Goal: Information Seeking & Learning: Learn about a topic

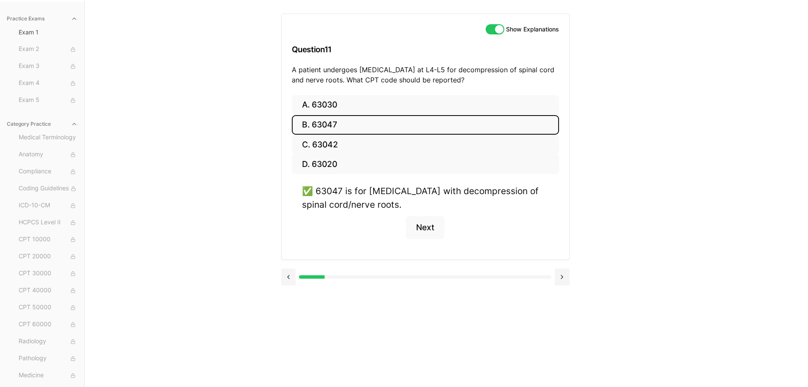
scroll to position [56, 0]
click at [425, 220] on button "Next" at bounding box center [425, 227] width 39 height 23
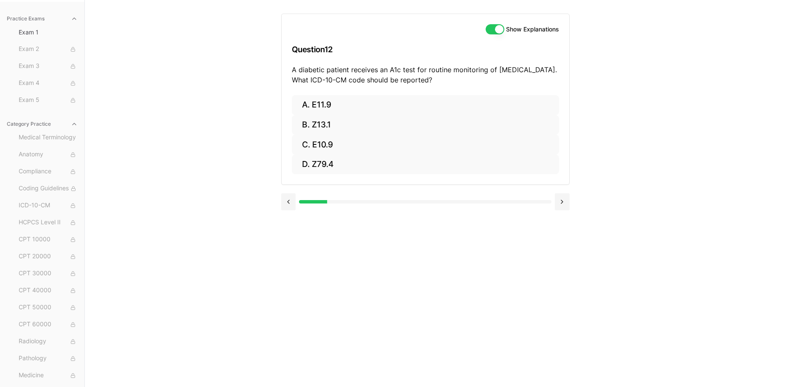
scroll to position [0, 0]
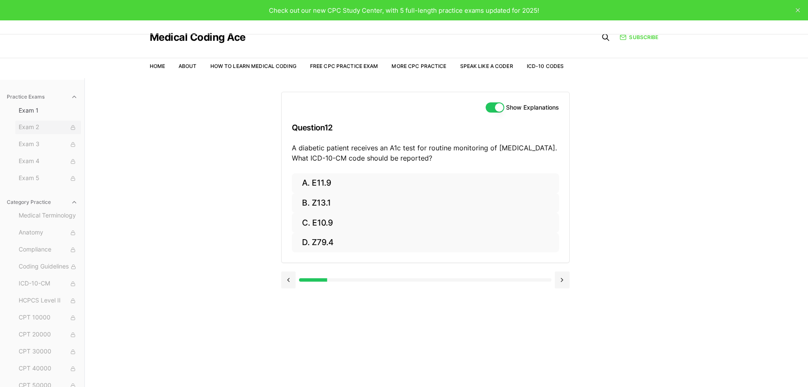
click at [33, 127] on span "Exam 2" at bounding box center [48, 127] width 59 height 9
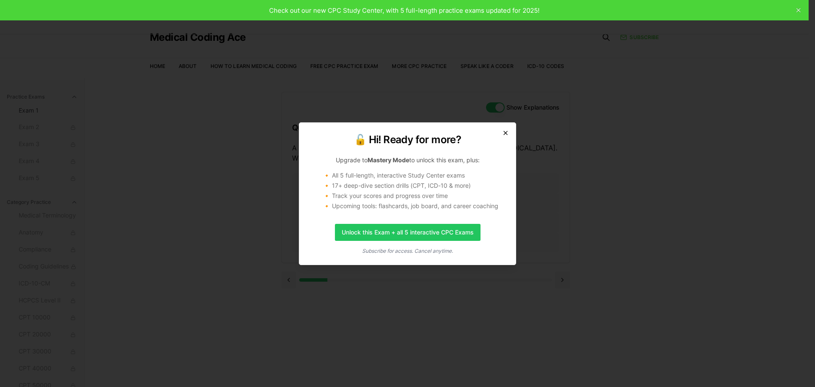
click at [504, 132] on icon "button" at bounding box center [505, 132] width 7 height 7
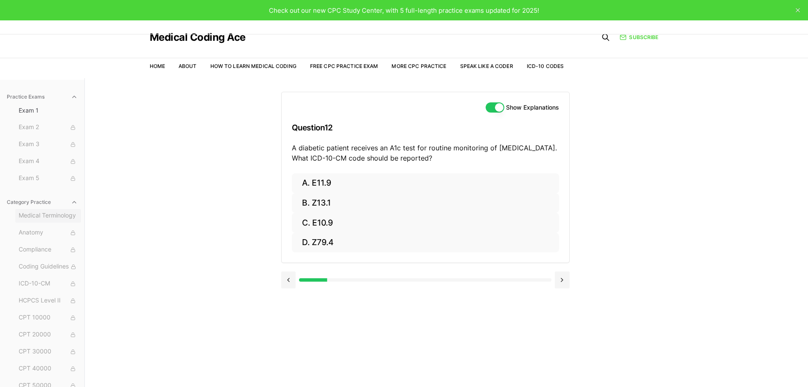
click at [45, 218] on span "Medical Terminology" at bounding box center [48, 215] width 59 height 9
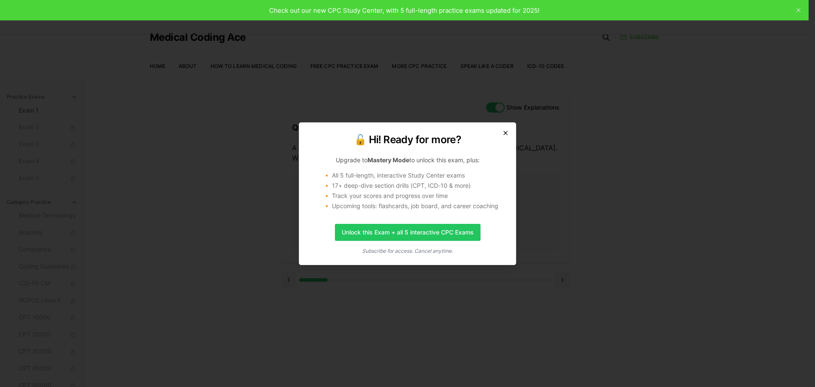
click at [506, 129] on icon "button" at bounding box center [505, 132] width 7 height 7
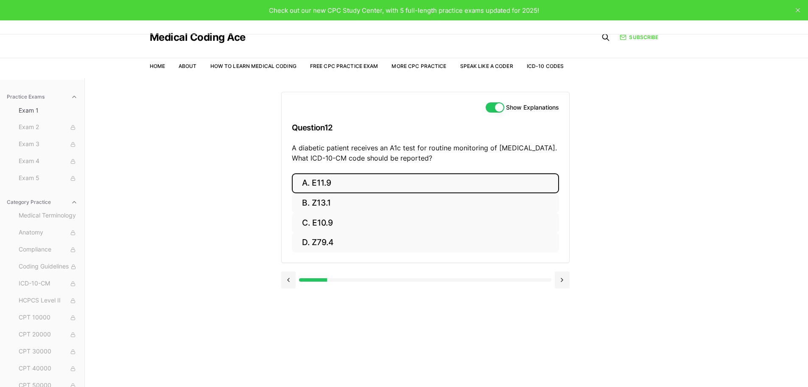
click at [330, 183] on button "A. E11.9" at bounding box center [425, 183] width 267 height 20
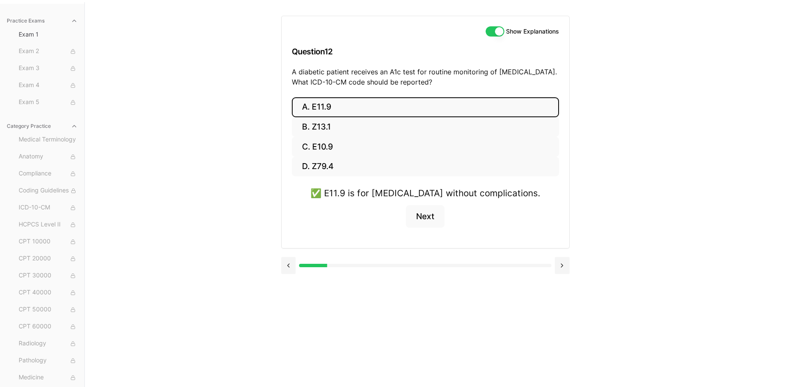
scroll to position [78, 0]
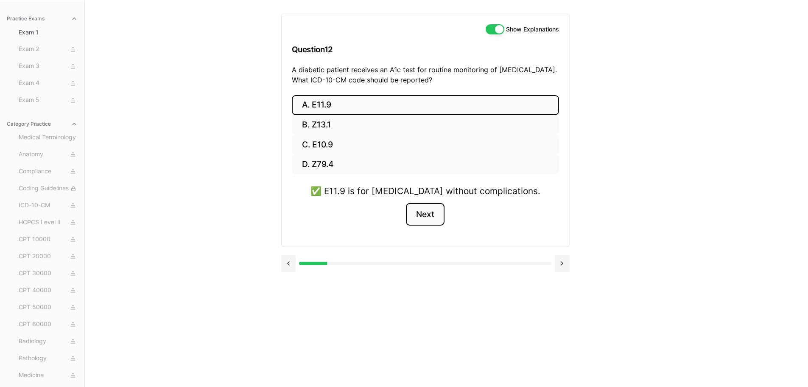
click at [431, 213] on button "Next" at bounding box center [425, 214] width 39 height 23
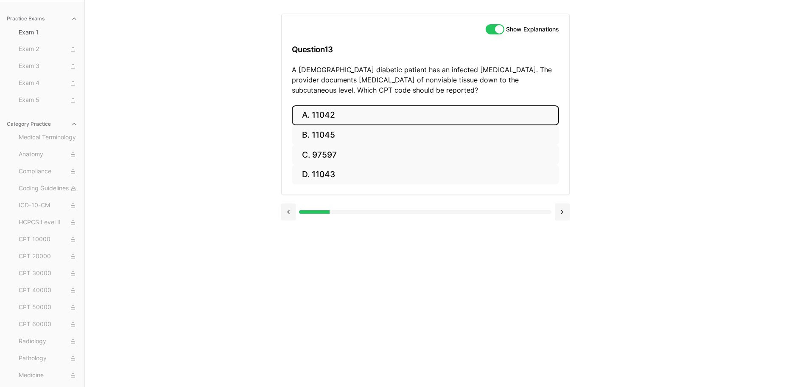
click at [386, 112] on button "A. 11042" at bounding box center [425, 115] width 267 height 20
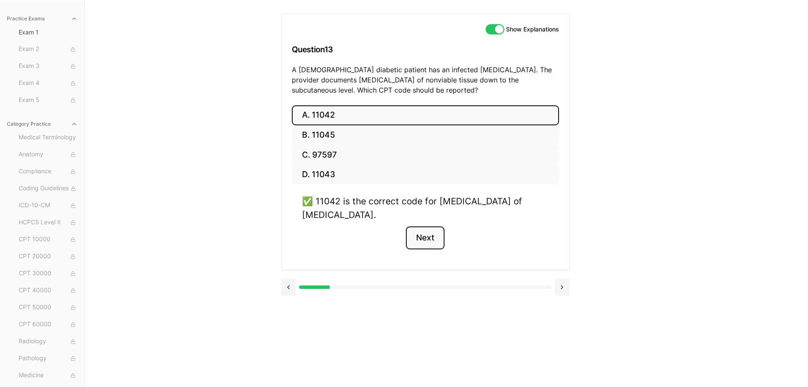
click at [424, 236] on button "Next" at bounding box center [425, 237] width 39 height 23
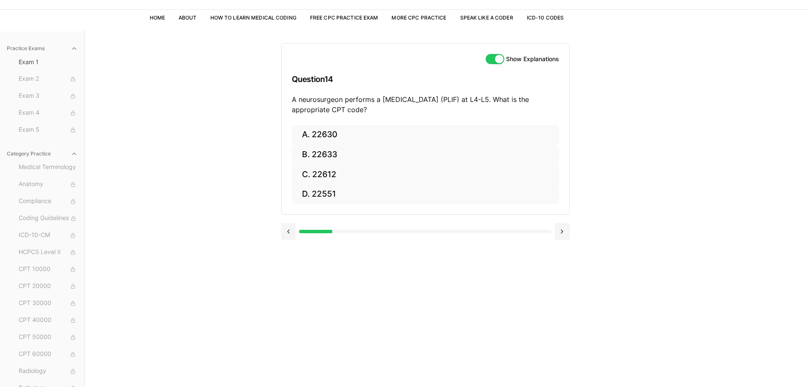
scroll to position [0, 0]
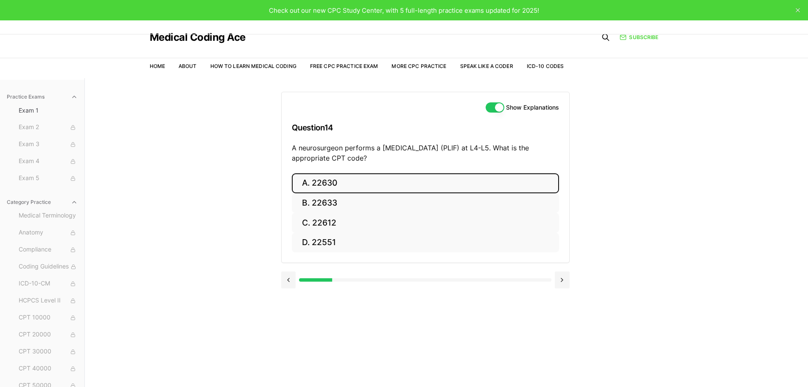
click at [373, 188] on button "A. 22630" at bounding box center [425, 183] width 267 height 20
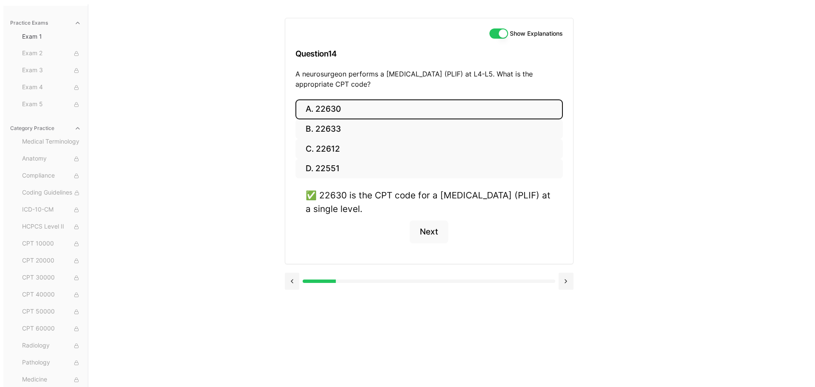
scroll to position [78, 0]
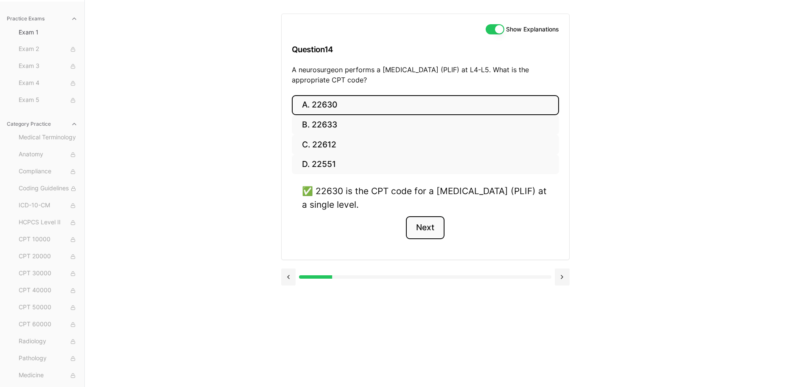
click at [439, 228] on button "Next" at bounding box center [425, 227] width 39 height 23
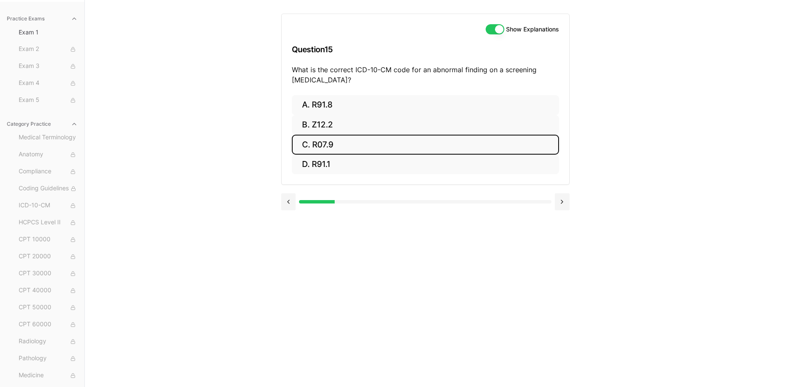
click at [368, 146] on button "C. R07.9" at bounding box center [425, 145] width 267 height 20
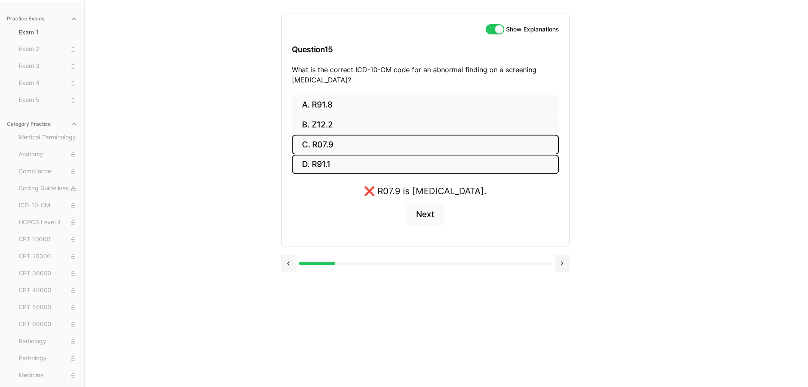
click at [354, 161] on button "D. R91.1" at bounding box center [425, 164] width 267 height 20
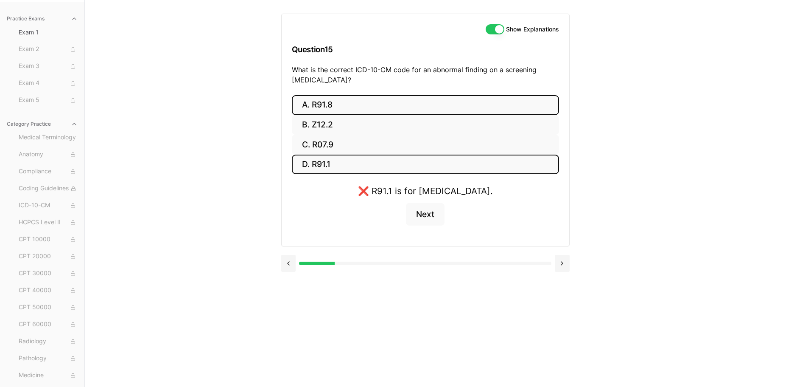
click at [348, 106] on button "A. R91.8" at bounding box center [425, 105] width 267 height 20
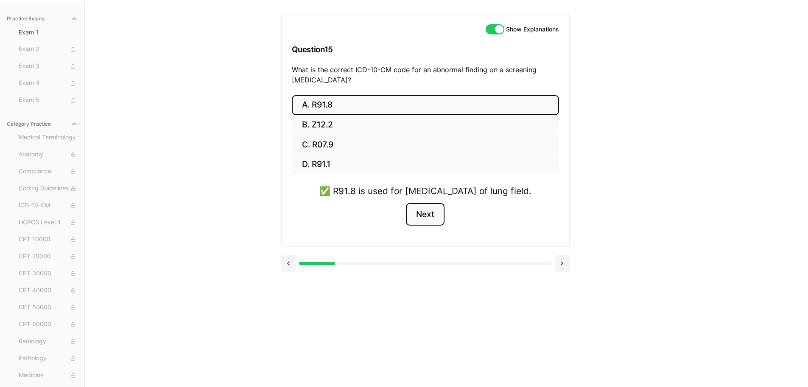
click at [440, 226] on button "Next" at bounding box center [425, 214] width 39 height 23
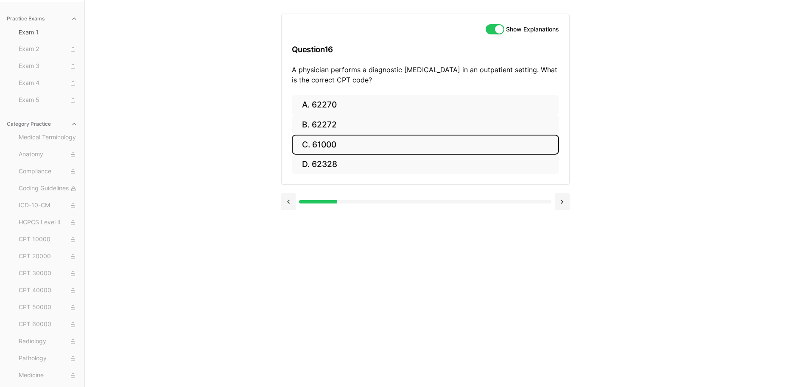
click at [408, 147] on button "C. 61000" at bounding box center [425, 145] width 267 height 20
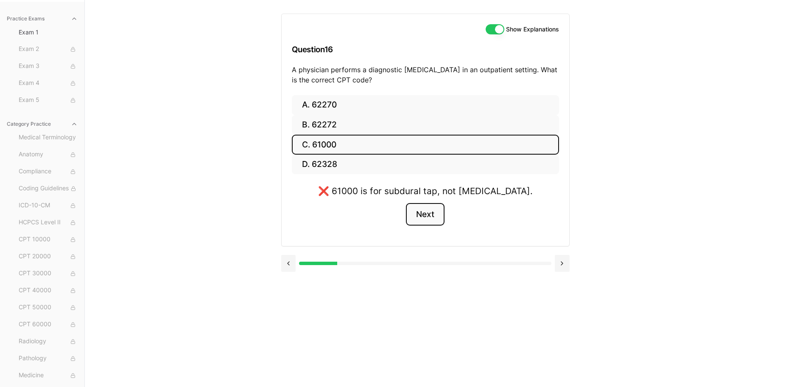
click at [421, 215] on button "Next" at bounding box center [425, 214] width 39 height 23
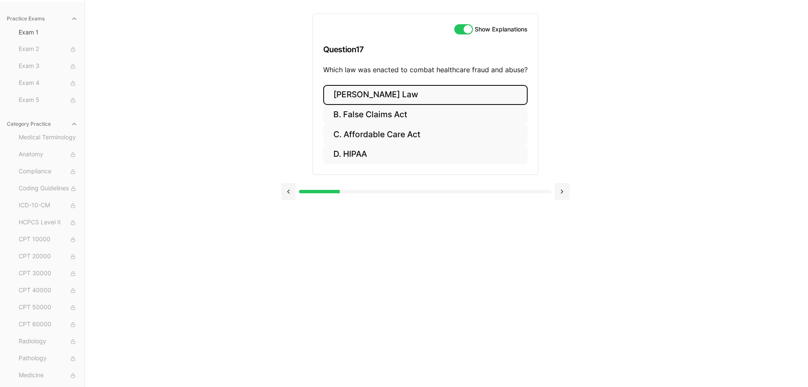
click at [374, 97] on button "A. Stark Law" at bounding box center [425, 95] width 205 height 20
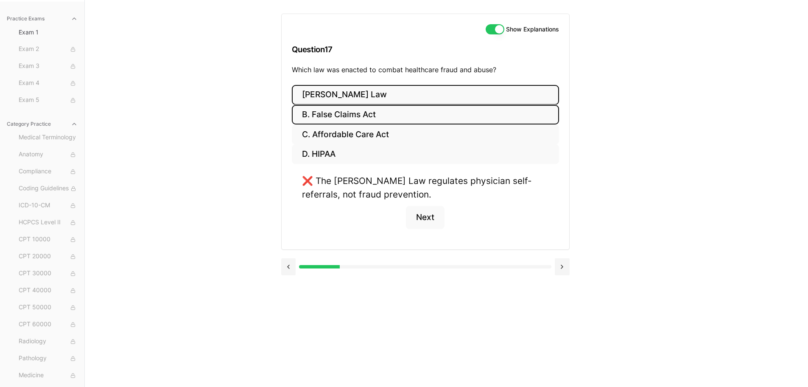
click at [373, 115] on button "B. False Claims Act" at bounding box center [425, 115] width 267 height 20
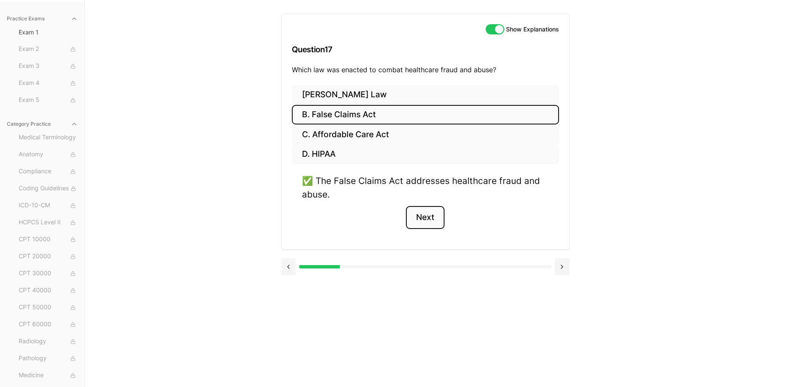
click at [431, 211] on button "Next" at bounding box center [425, 217] width 39 height 23
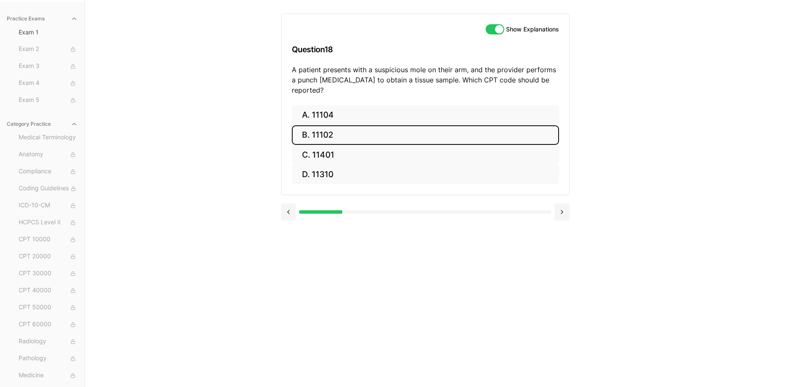
click at [375, 125] on button "B. 11102" at bounding box center [425, 135] width 267 height 20
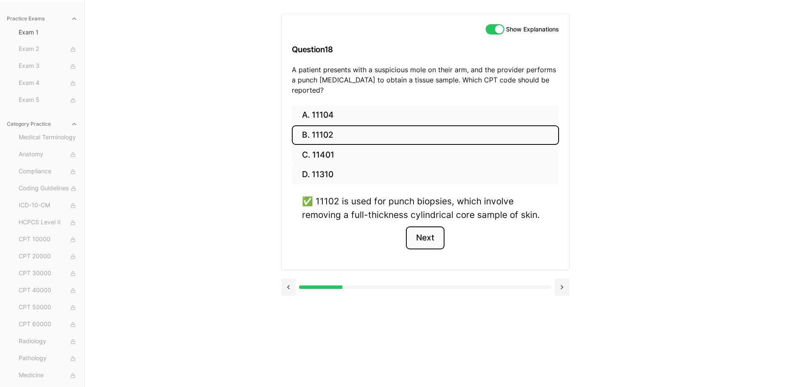
click at [429, 227] on button "Next" at bounding box center [425, 237] width 39 height 23
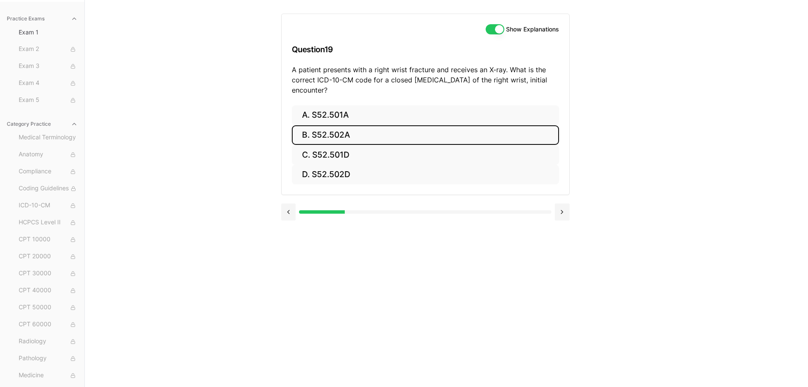
click at [334, 137] on button "B. S52.502A" at bounding box center [425, 135] width 267 height 20
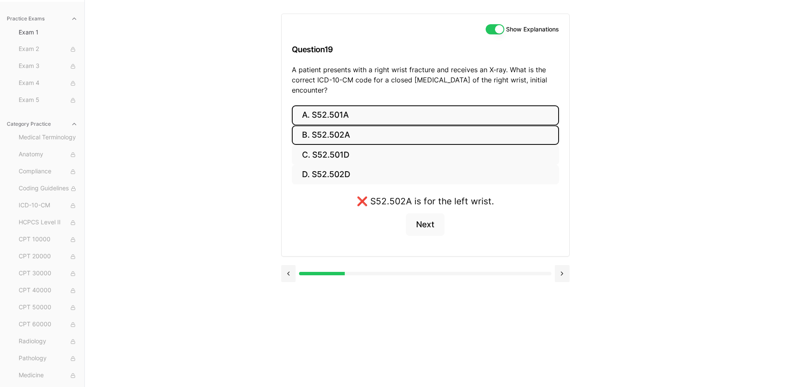
click at [335, 117] on button "A. S52.501A" at bounding box center [425, 115] width 267 height 20
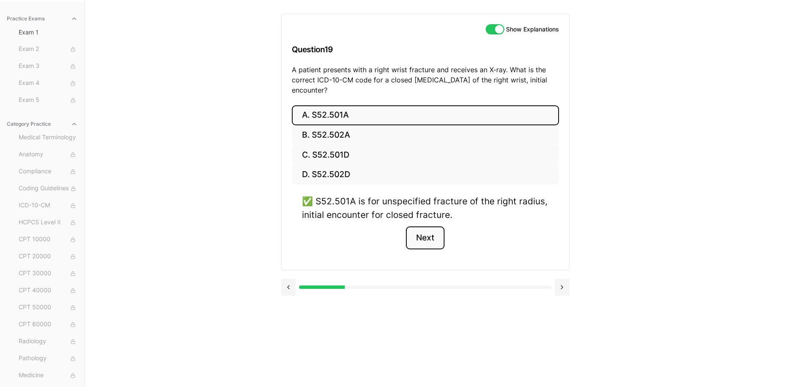
click at [436, 238] on button "Next" at bounding box center [425, 237] width 39 height 23
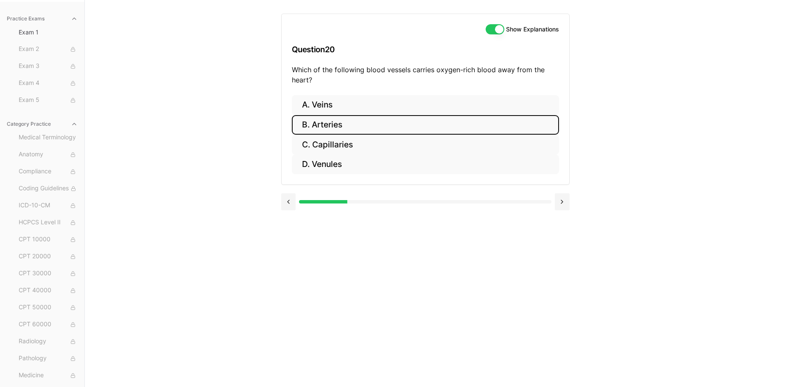
click at [349, 122] on button "B. Arteries" at bounding box center [425, 125] width 267 height 20
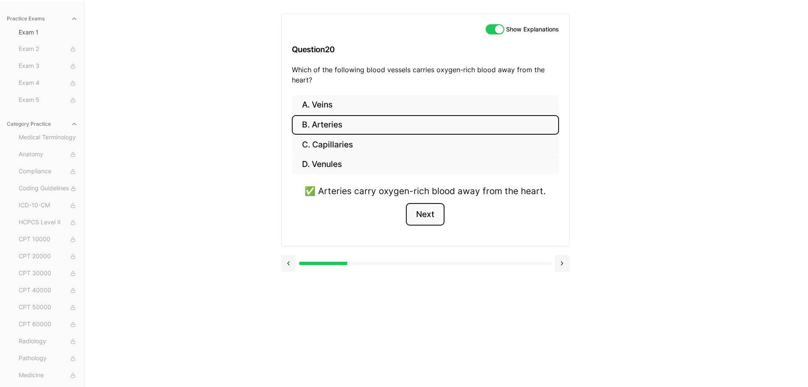
click at [426, 210] on button "Next" at bounding box center [425, 214] width 39 height 23
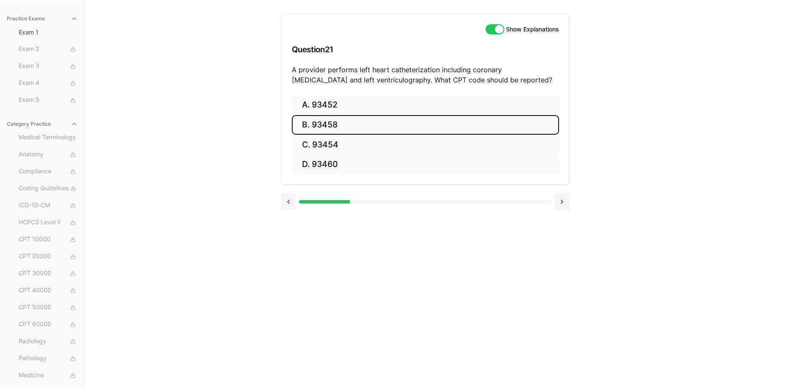
click at [324, 123] on button "B. 93458" at bounding box center [425, 125] width 267 height 20
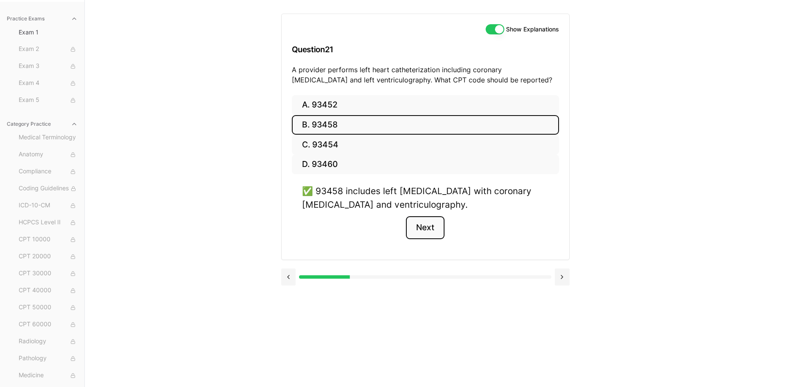
click at [428, 223] on button "Next" at bounding box center [425, 227] width 39 height 23
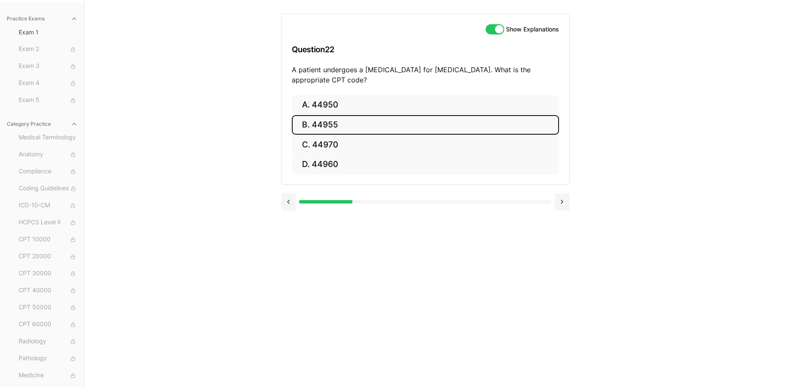
click at [314, 128] on button "B. 44955" at bounding box center [425, 125] width 267 height 20
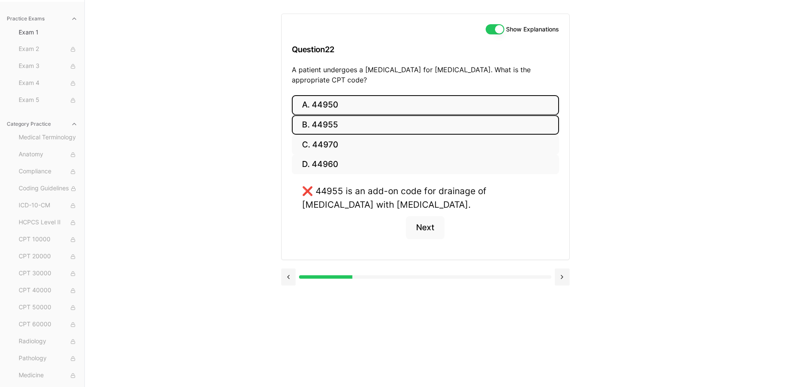
click at [322, 107] on button "A. 44950" at bounding box center [425, 105] width 267 height 20
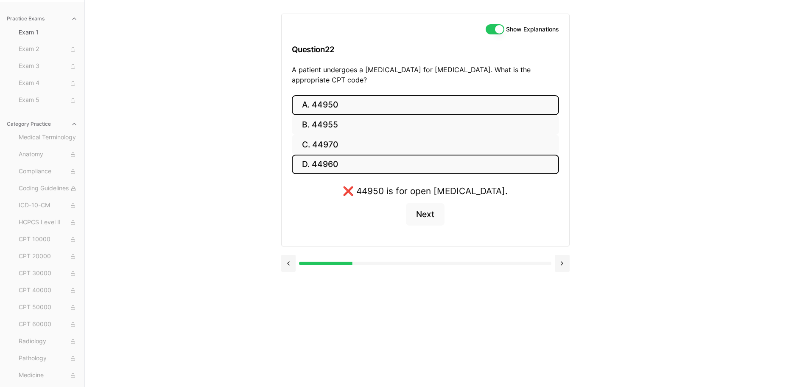
click at [332, 163] on button "D. 44960" at bounding box center [425, 164] width 267 height 20
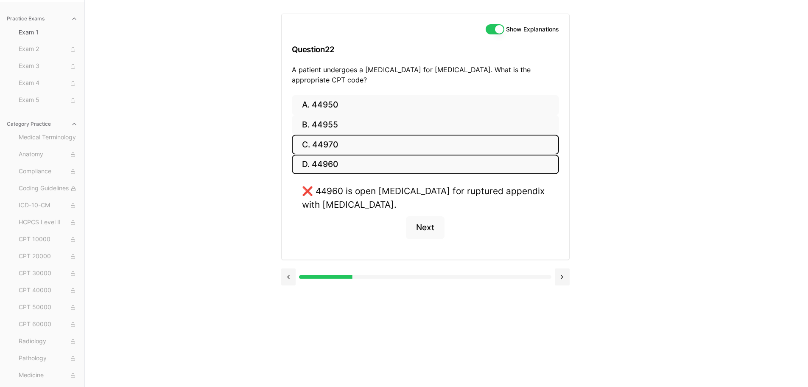
click at [334, 135] on button "C. 44970" at bounding box center [425, 145] width 267 height 20
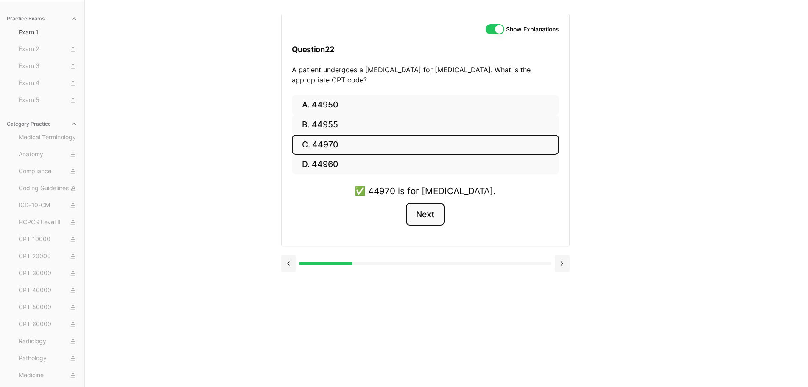
click at [436, 208] on button "Next" at bounding box center [425, 214] width 39 height 23
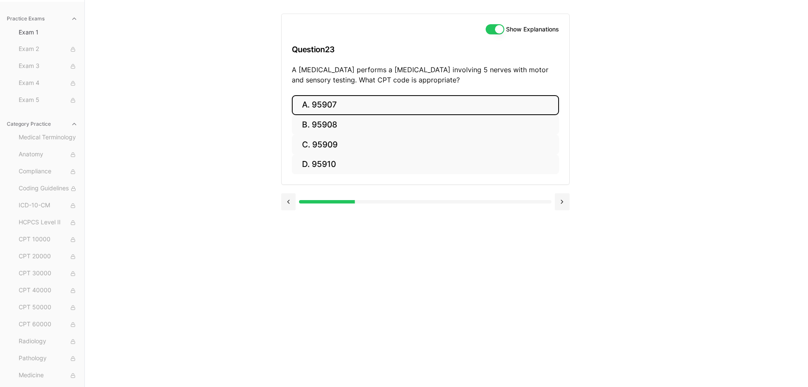
click at [334, 108] on button "A. 95907" at bounding box center [425, 105] width 267 height 20
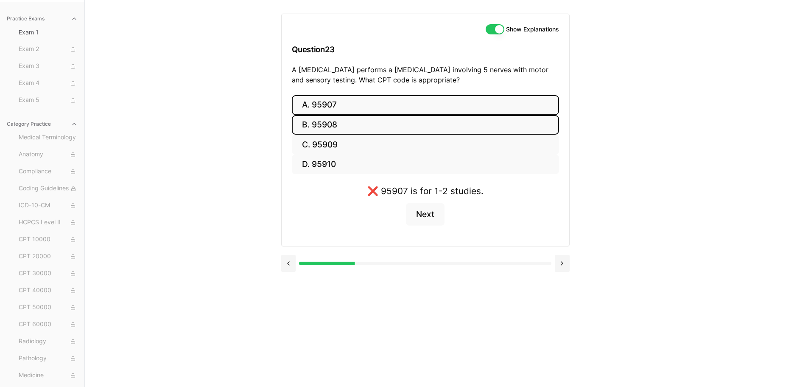
click at [335, 123] on button "B. 95908" at bounding box center [425, 125] width 267 height 20
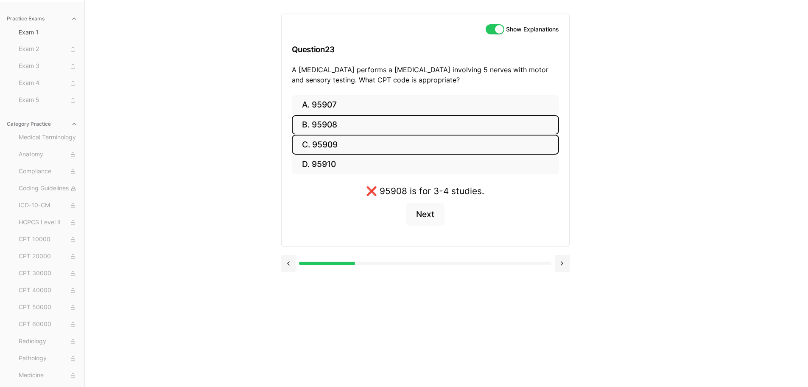
click at [337, 146] on button "C. 95909" at bounding box center [425, 145] width 267 height 20
click at [426, 213] on button "Next" at bounding box center [425, 214] width 39 height 23
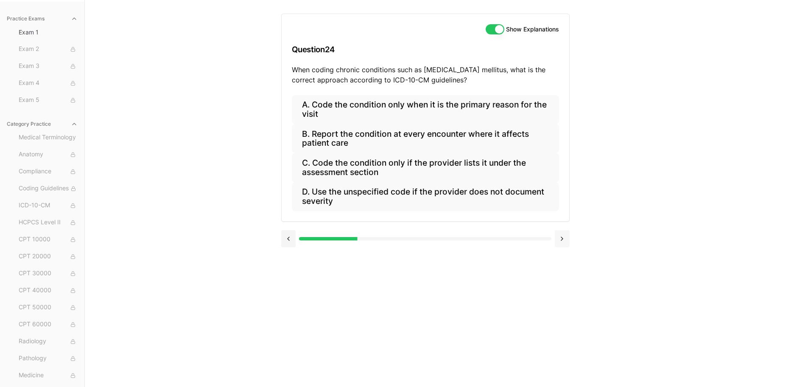
click at [560, 236] on button at bounding box center [562, 238] width 15 height 17
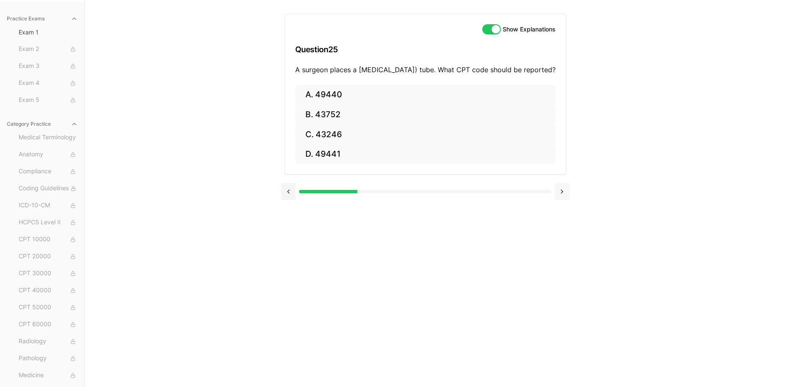
click at [563, 199] on button at bounding box center [562, 191] width 15 height 17
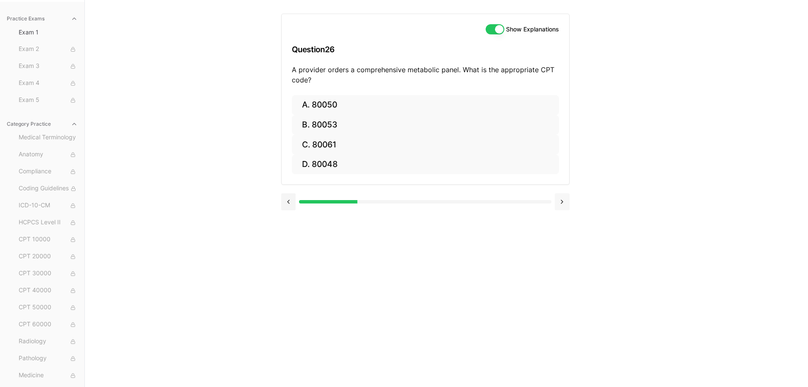
click at [563, 199] on button at bounding box center [562, 201] width 15 height 17
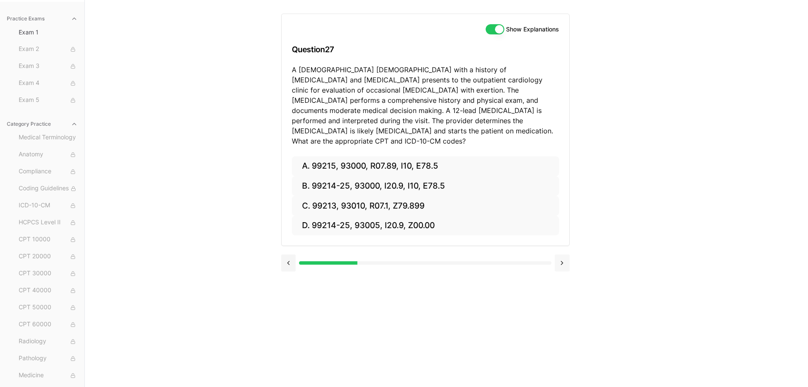
click at [563, 199] on div "A. 99215, 93000, R07.89, I10, E78.5 B. 99214-25, 93000, I20.9, I10, E78.5 C. 99…" at bounding box center [426, 201] width 288 height 90
click at [564, 256] on button at bounding box center [562, 262] width 15 height 17
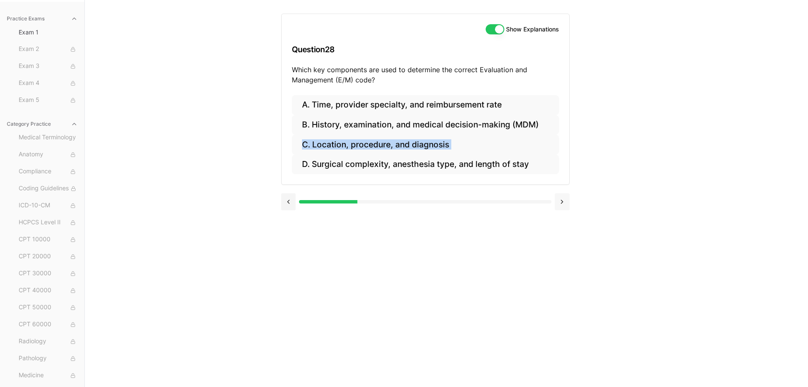
click at [559, 202] on button at bounding box center [562, 201] width 15 height 17
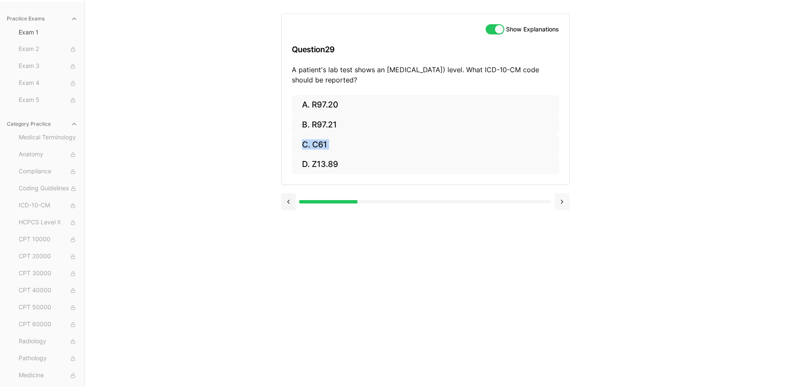
click at [559, 202] on button at bounding box center [562, 201] width 15 height 17
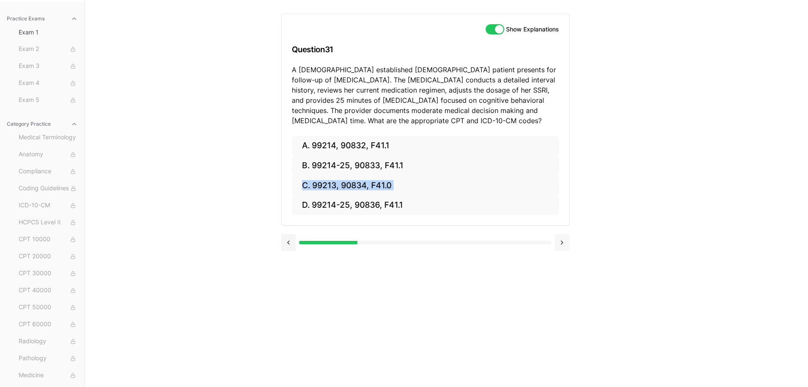
click at [559, 248] on button at bounding box center [562, 242] width 15 height 17
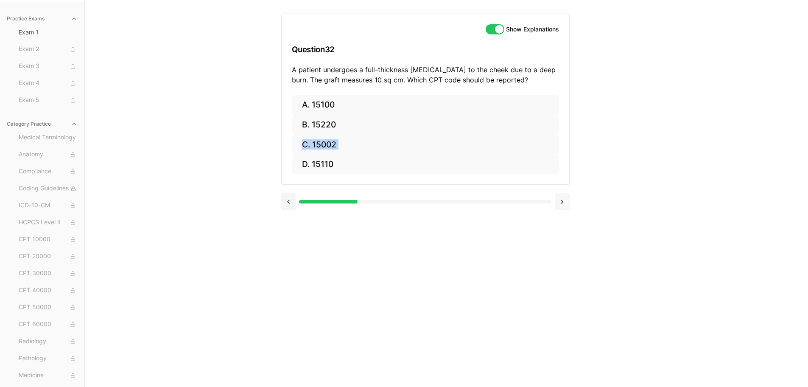
click at [559, 199] on button at bounding box center [562, 201] width 15 height 17
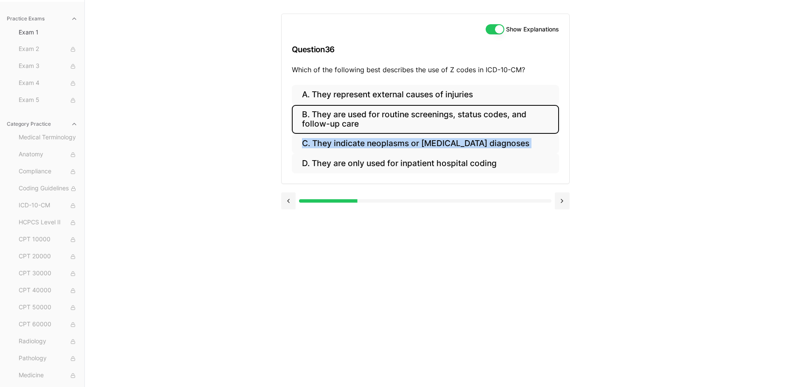
click at [538, 124] on button "B. They are used for routine screenings, status codes, and follow-up care" at bounding box center [425, 119] width 267 height 29
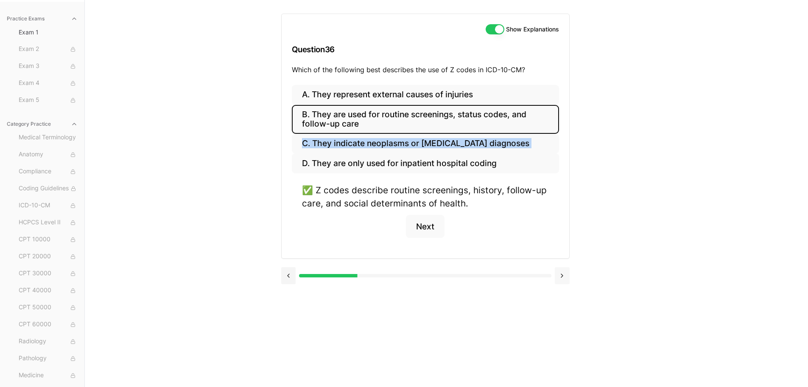
click at [558, 271] on button at bounding box center [562, 275] width 15 height 17
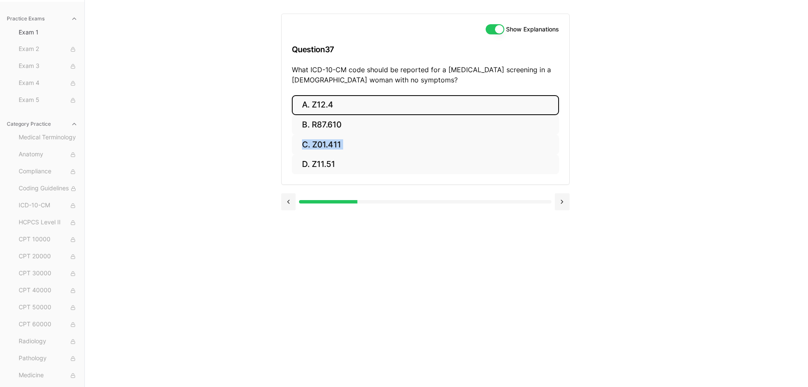
click at [367, 107] on button "A. Z12.4" at bounding box center [425, 105] width 267 height 20
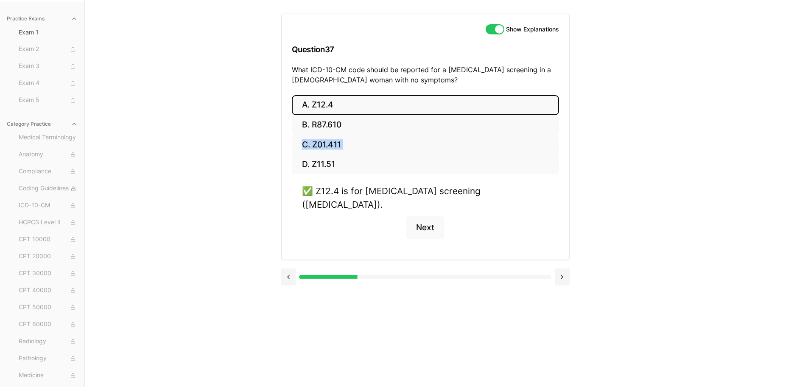
click at [560, 268] on button at bounding box center [562, 276] width 15 height 17
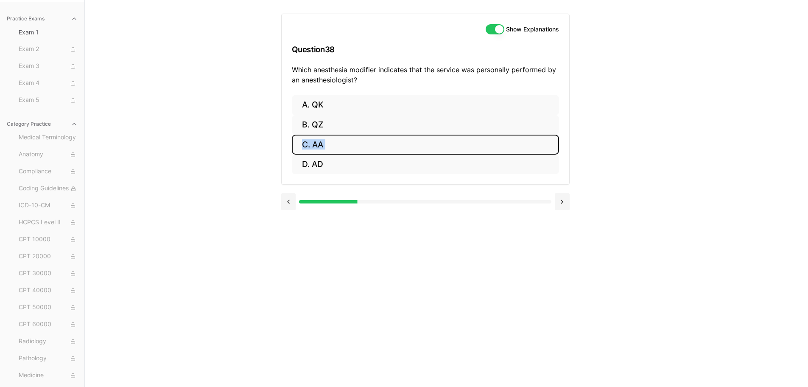
click at [310, 142] on button "C. AA" at bounding box center [425, 145] width 267 height 20
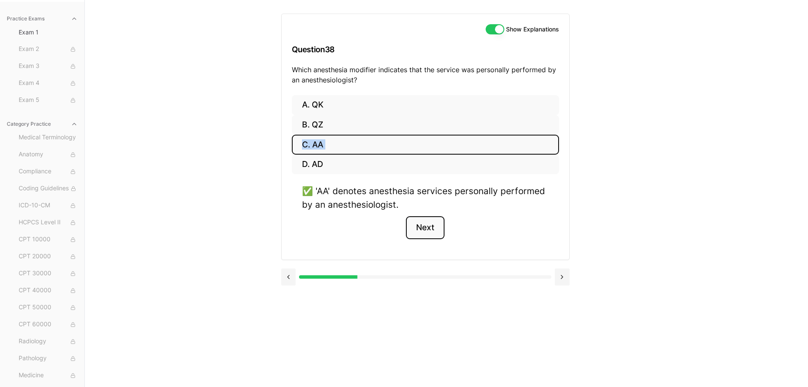
click at [431, 227] on button "Next" at bounding box center [425, 227] width 39 height 23
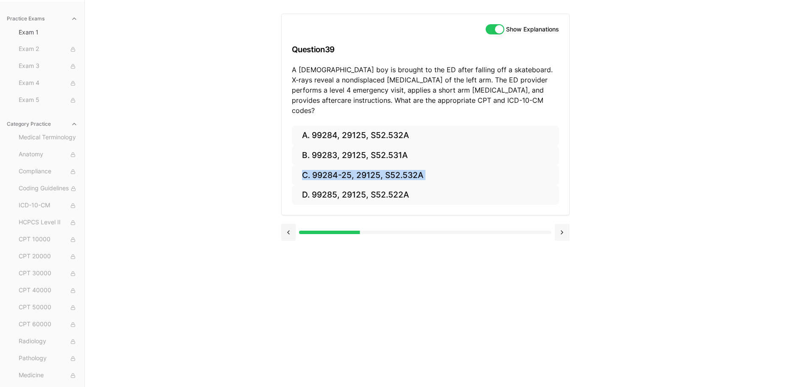
click at [563, 224] on button at bounding box center [562, 232] width 15 height 17
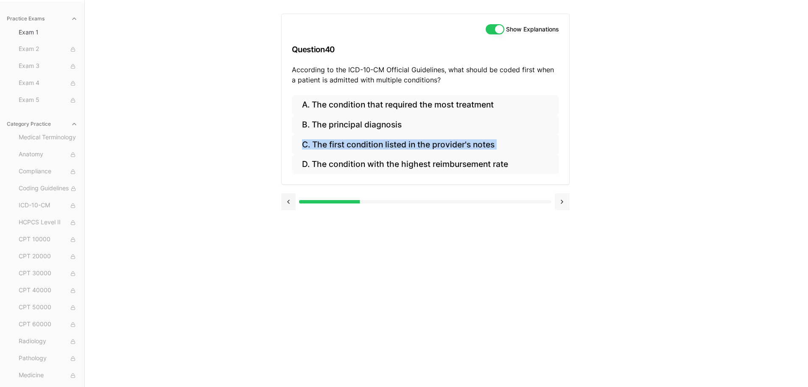
click at [563, 223] on div "Show Explanations Question 40 According to the ICD-10-CM Official Guidelines, w…" at bounding box center [446, 193] width 331 height 387
click at [563, 205] on button at bounding box center [562, 201] width 15 height 17
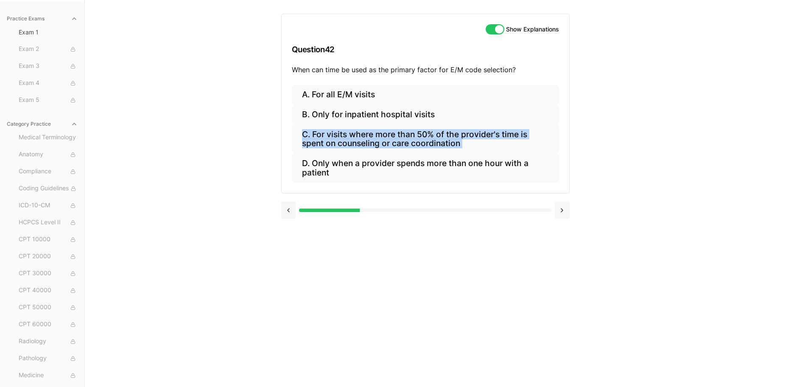
click at [563, 205] on button at bounding box center [562, 210] width 15 height 17
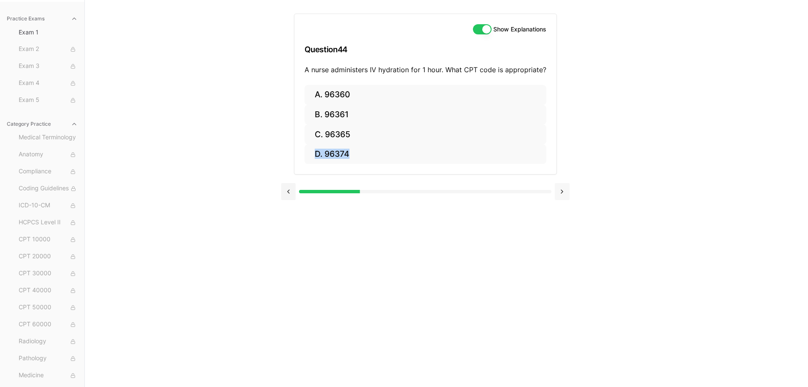
click at [563, 205] on div at bounding box center [425, 190] width 289 height 32
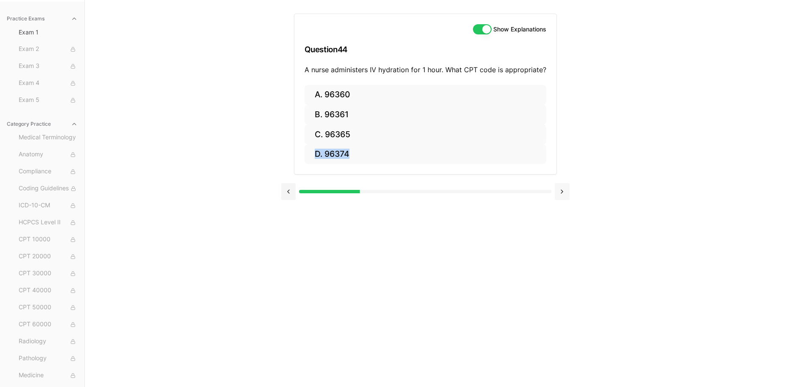
click at [563, 205] on div at bounding box center [425, 190] width 289 height 32
click at [562, 198] on button at bounding box center [562, 191] width 15 height 17
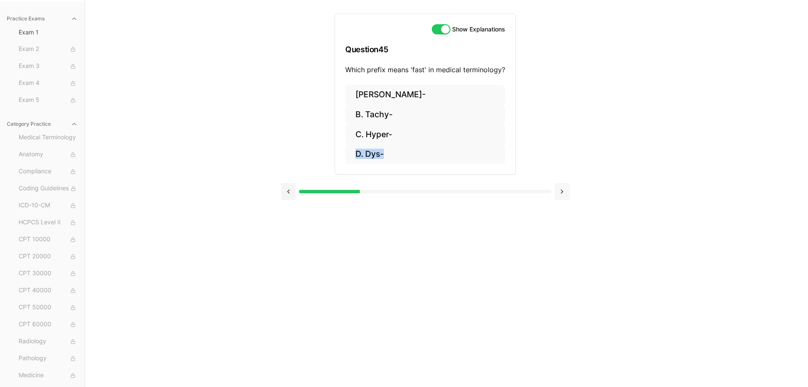
click at [562, 198] on button at bounding box center [562, 191] width 15 height 17
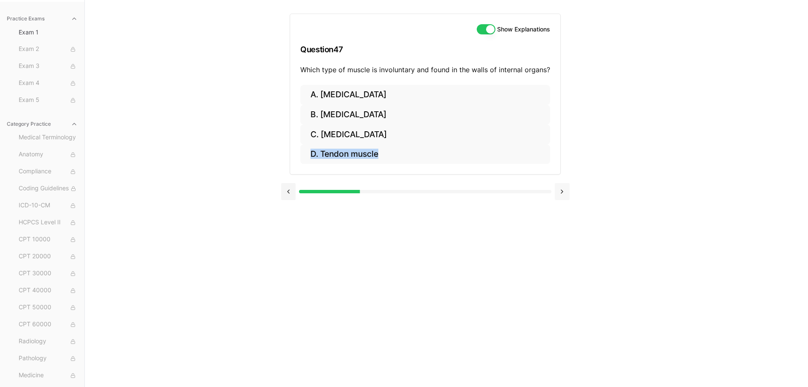
click at [562, 198] on button at bounding box center [562, 191] width 15 height 17
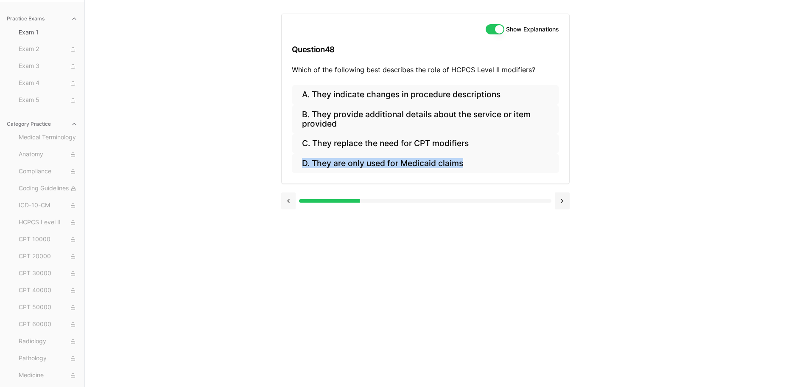
click at [291, 201] on button at bounding box center [288, 200] width 15 height 17
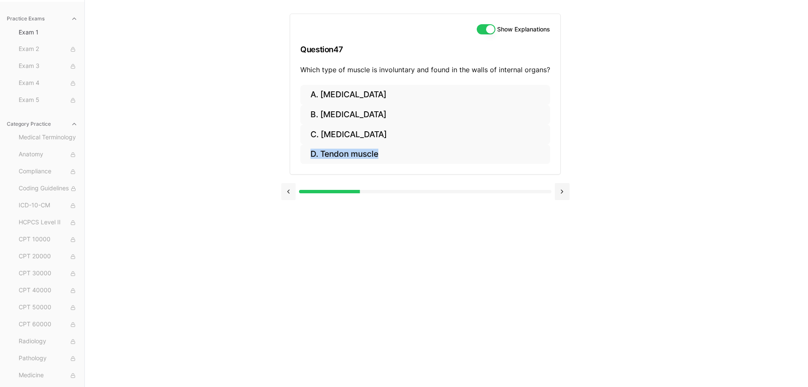
click at [291, 201] on div at bounding box center [425, 190] width 289 height 32
click at [283, 190] on button at bounding box center [288, 191] width 15 height 17
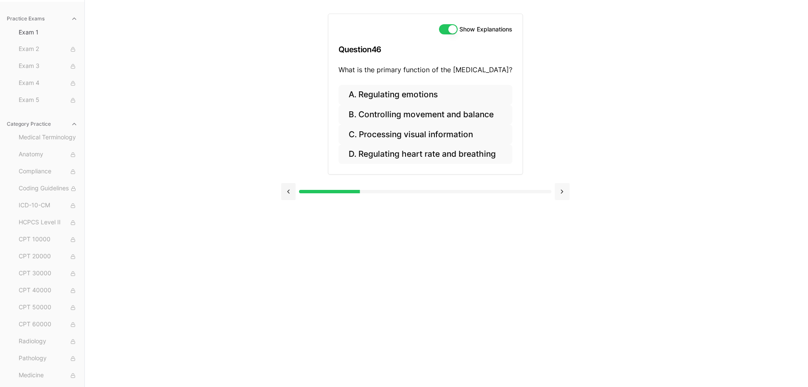
click at [564, 191] on button at bounding box center [562, 191] width 15 height 17
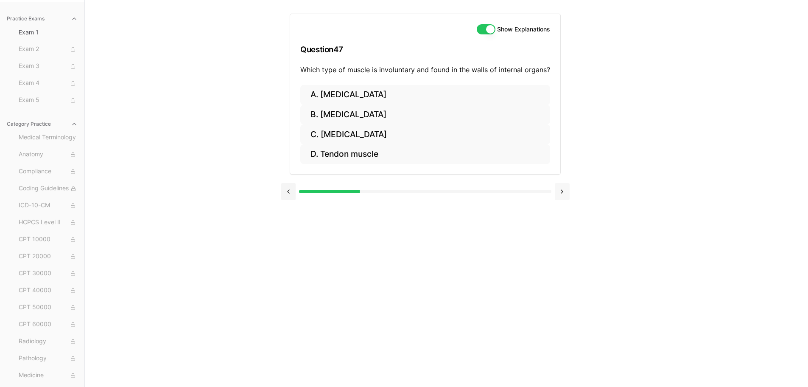
click at [564, 191] on button at bounding box center [562, 191] width 15 height 17
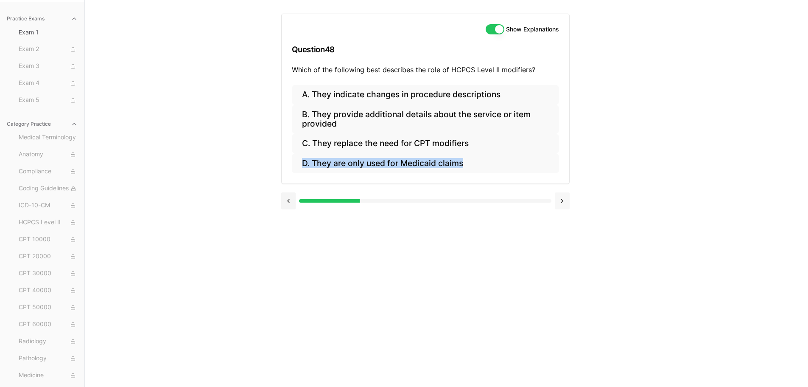
click at [564, 191] on div at bounding box center [425, 200] width 289 height 32
click at [564, 201] on button at bounding box center [562, 200] width 15 height 17
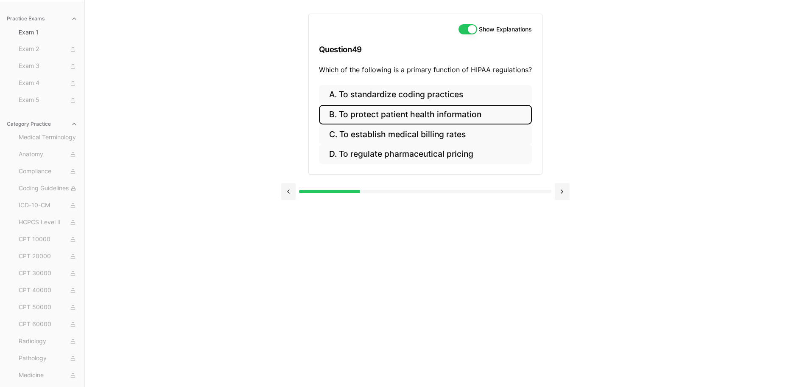
click at [392, 114] on button "B. To protect patient health information" at bounding box center [425, 115] width 213 height 20
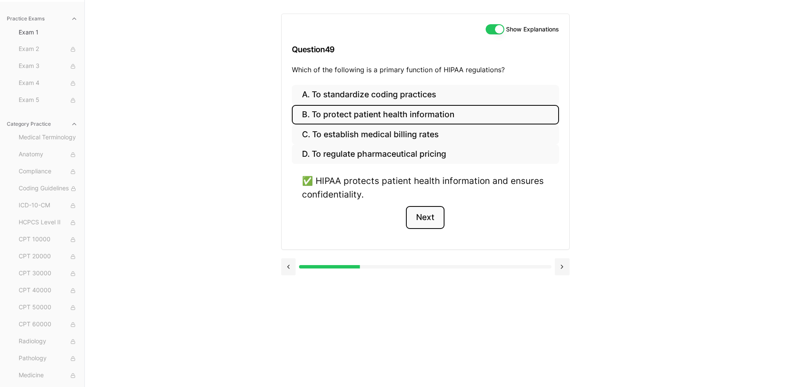
click at [426, 216] on button "Next" at bounding box center [425, 217] width 39 height 23
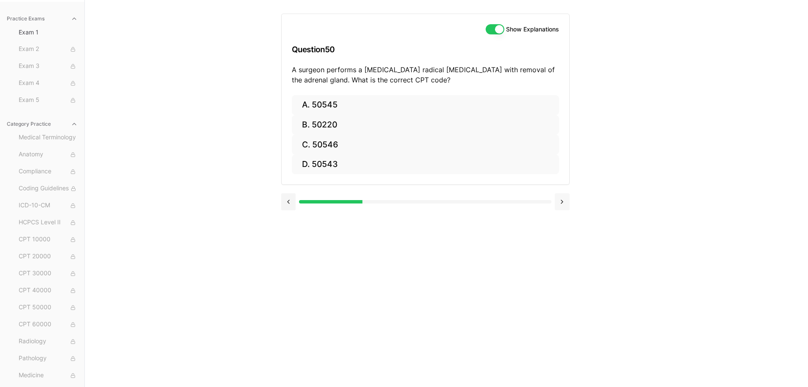
click at [556, 200] on button at bounding box center [562, 201] width 15 height 17
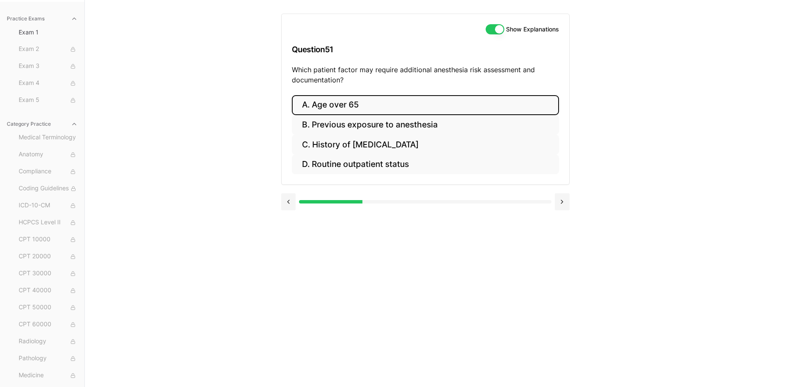
click at [355, 101] on button "A. Age over 65" at bounding box center [425, 105] width 267 height 20
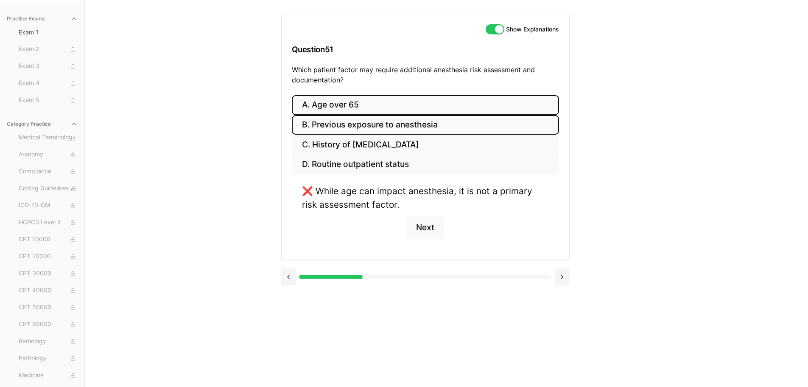
click at [358, 124] on button "B. Previous exposure to anesthesia" at bounding box center [425, 125] width 267 height 20
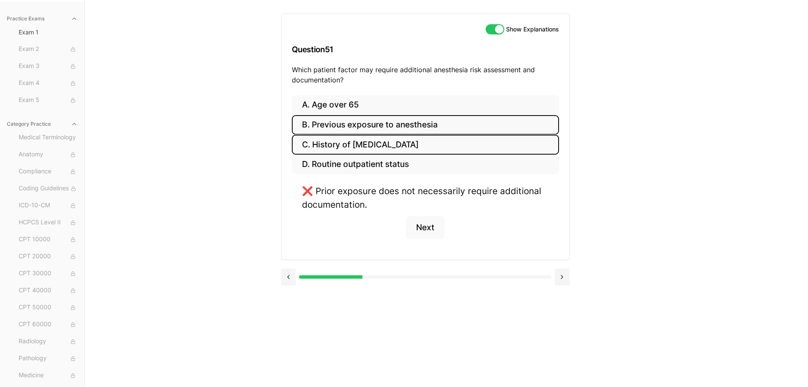
click at [358, 144] on button "C. History of obstructive sleep apnea" at bounding box center [425, 145] width 267 height 20
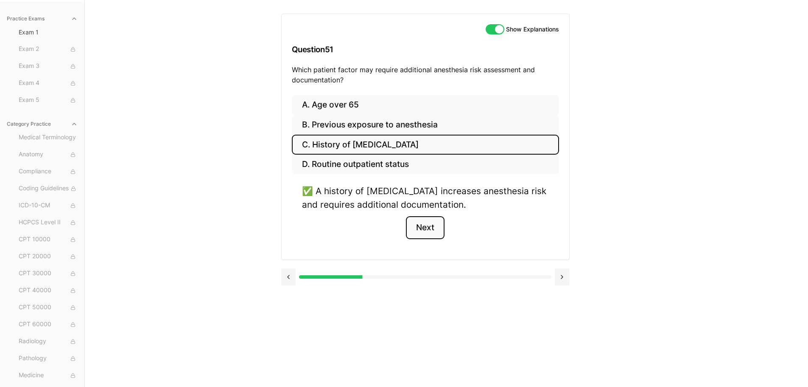
click at [427, 230] on button "Next" at bounding box center [425, 227] width 39 height 23
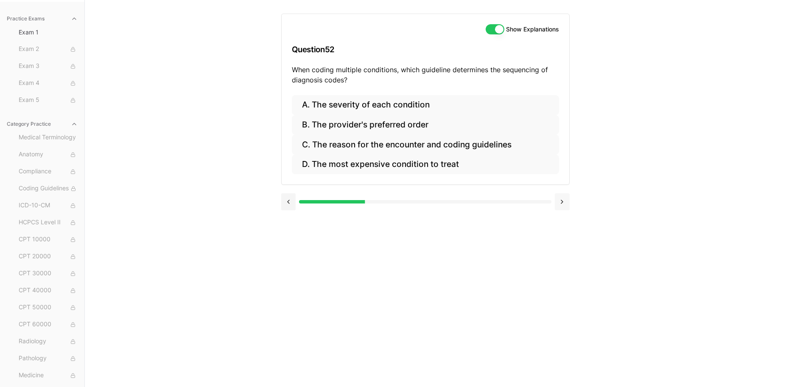
click at [565, 200] on button at bounding box center [562, 201] width 15 height 17
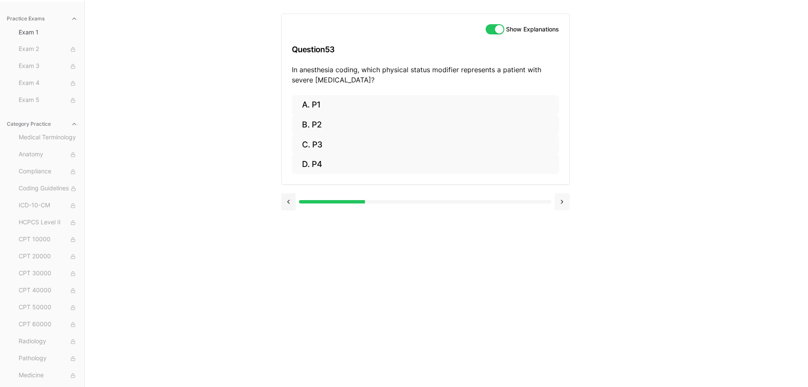
click at [565, 200] on button at bounding box center [562, 201] width 15 height 17
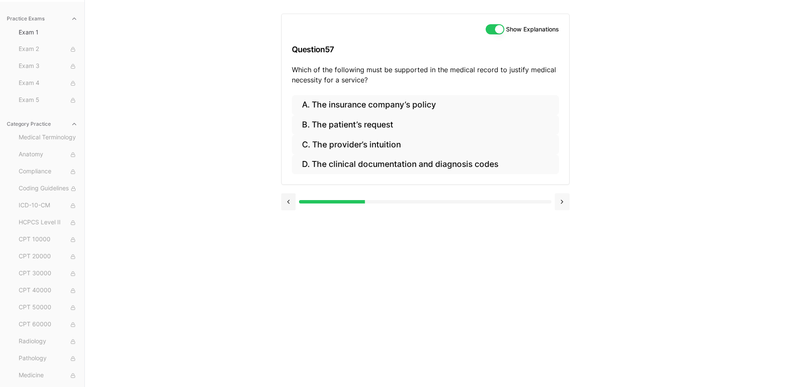
click at [565, 200] on button at bounding box center [562, 201] width 15 height 17
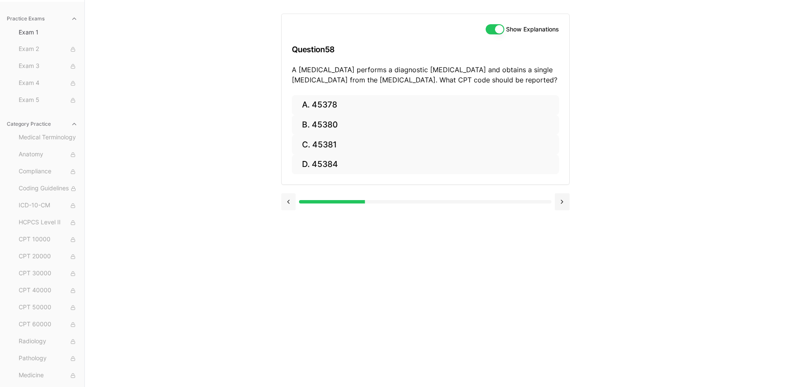
click at [281, 200] on button at bounding box center [288, 201] width 15 height 17
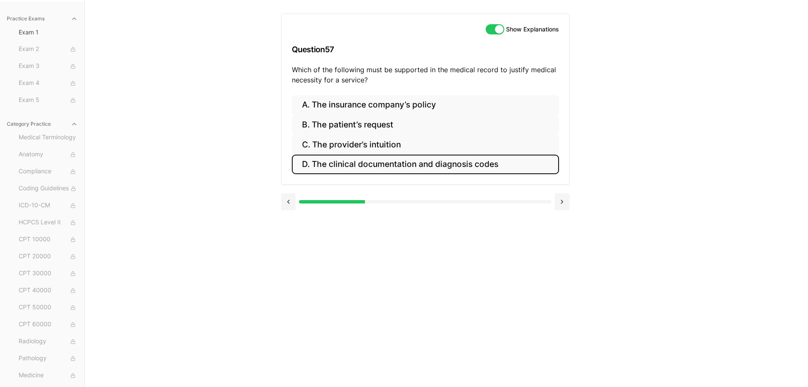
click at [380, 165] on button "D. The clinical documentation and diagnosis codes" at bounding box center [425, 164] width 267 height 20
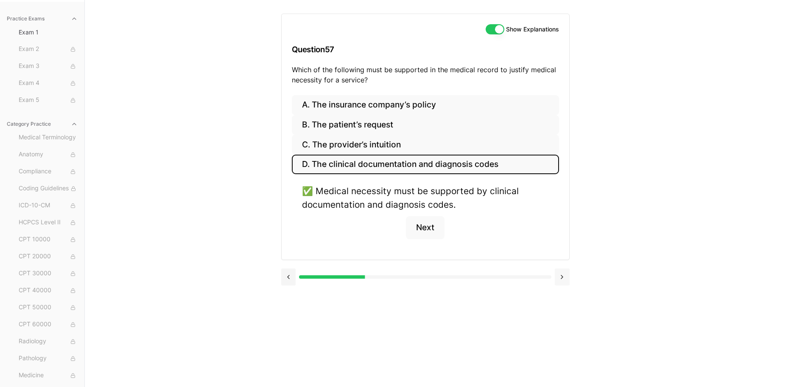
click at [558, 282] on button at bounding box center [562, 276] width 15 height 17
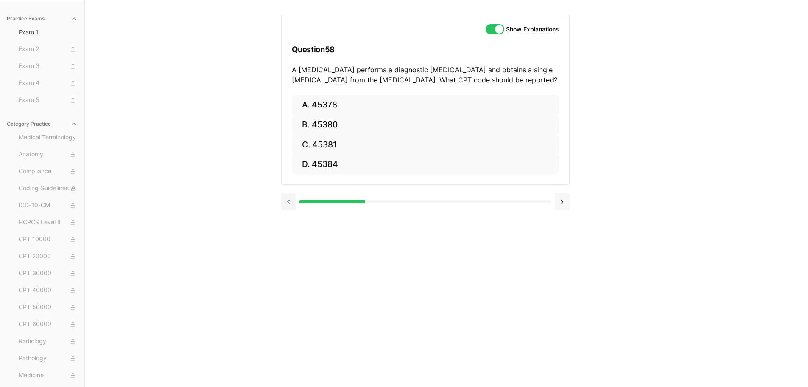
click at [566, 197] on button at bounding box center [562, 201] width 15 height 17
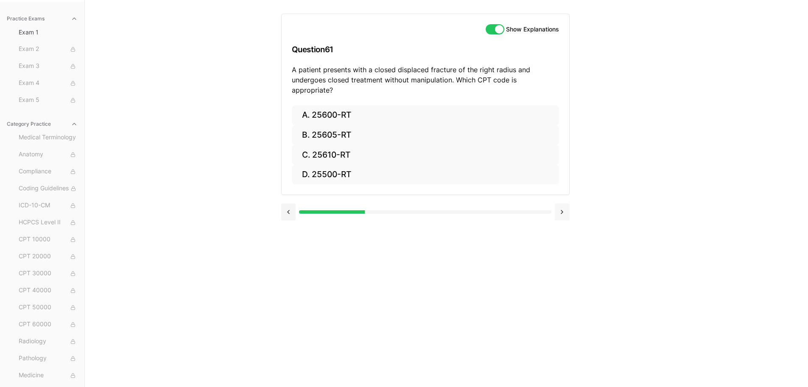
click at [566, 203] on button at bounding box center [562, 211] width 15 height 17
click at [287, 203] on button at bounding box center [288, 211] width 15 height 17
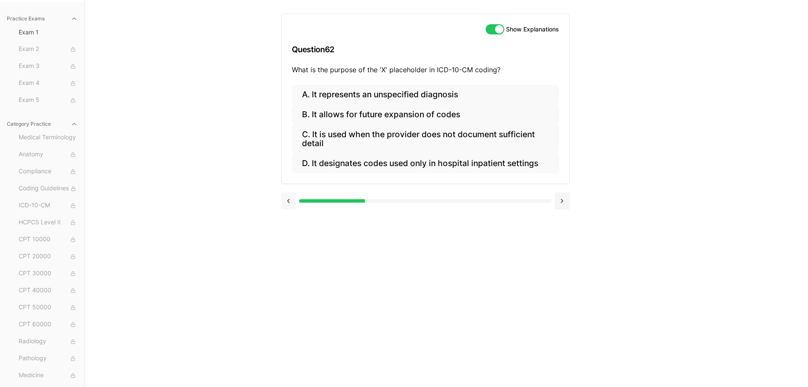
click at [287, 200] on button at bounding box center [288, 200] width 15 height 17
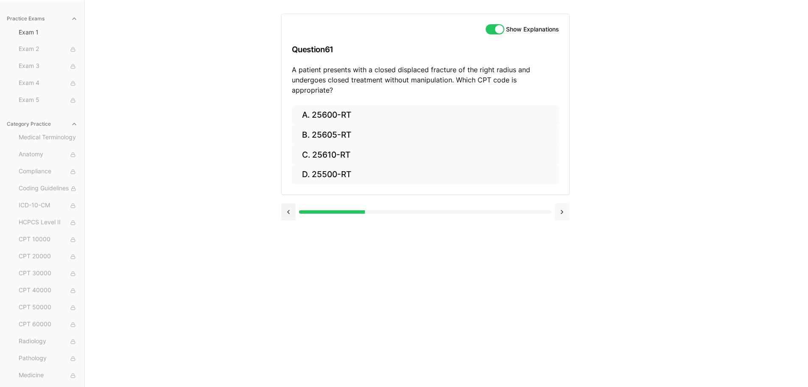
click at [566, 203] on button at bounding box center [562, 211] width 15 height 17
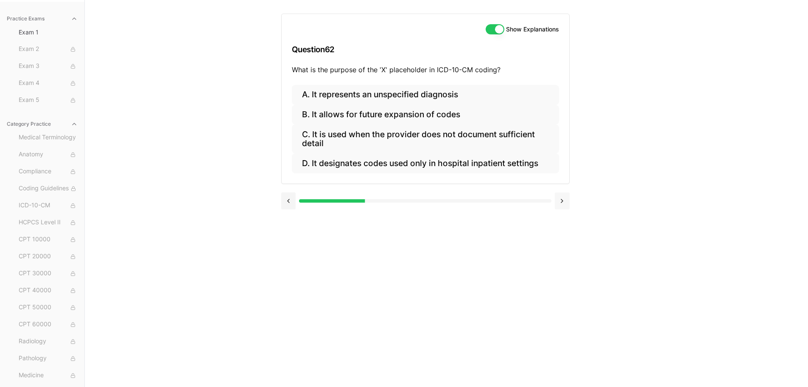
click at [566, 203] on button at bounding box center [562, 200] width 15 height 17
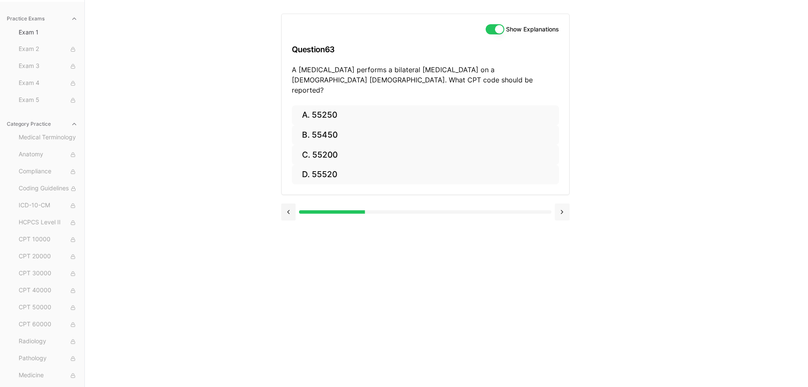
click at [566, 203] on button at bounding box center [562, 211] width 15 height 17
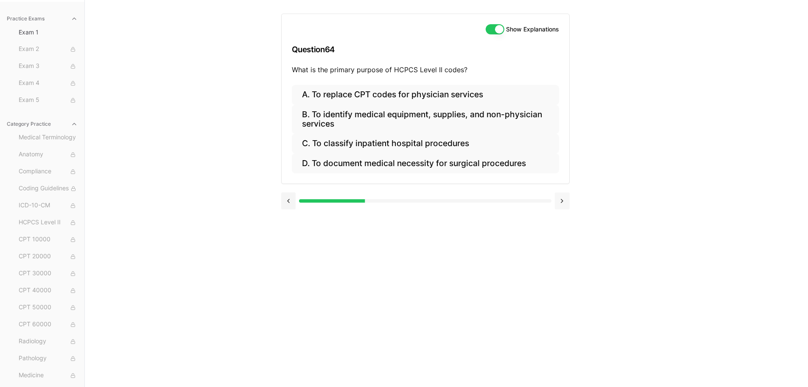
click at [566, 203] on button at bounding box center [562, 200] width 15 height 17
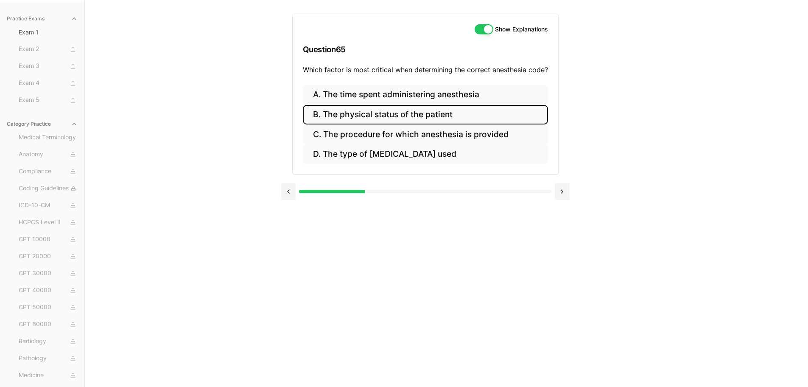
click at [369, 118] on button "B. The physical status of the patient" at bounding box center [425, 115] width 245 height 20
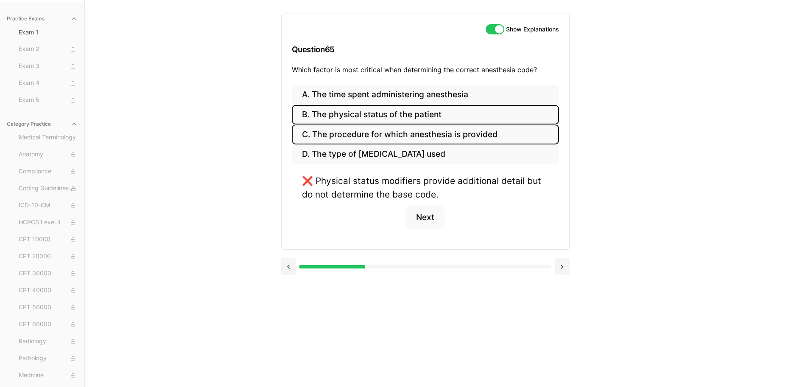
click at [382, 135] on button "C. The procedure for which anesthesia is provided" at bounding box center [425, 134] width 267 height 20
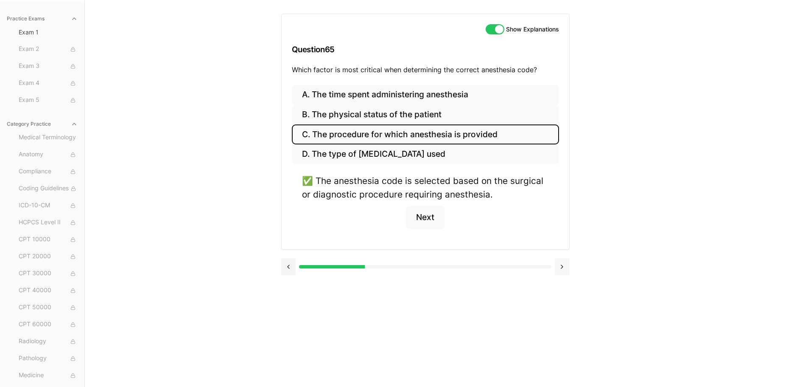
click at [560, 269] on button at bounding box center [562, 266] width 15 height 17
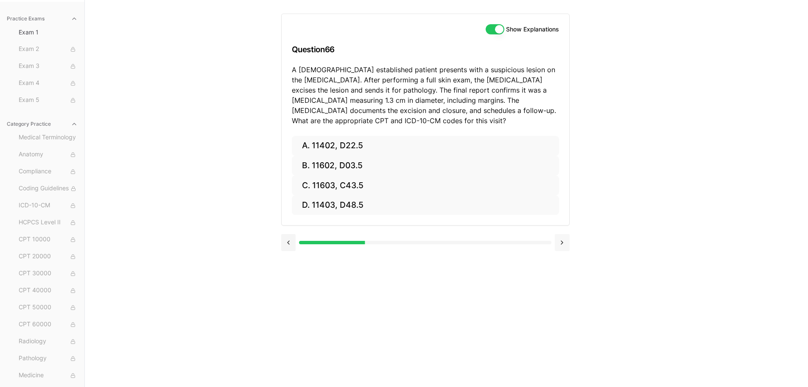
click at [558, 246] on button at bounding box center [562, 242] width 15 height 17
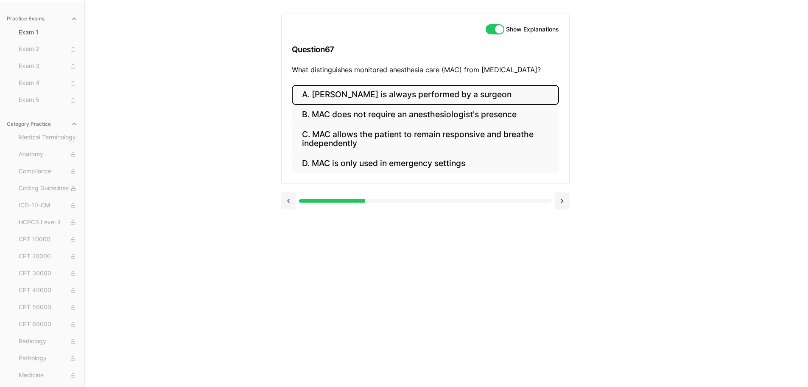
click at [428, 90] on button "A. MAC is always performed by a surgeon" at bounding box center [425, 95] width 267 height 20
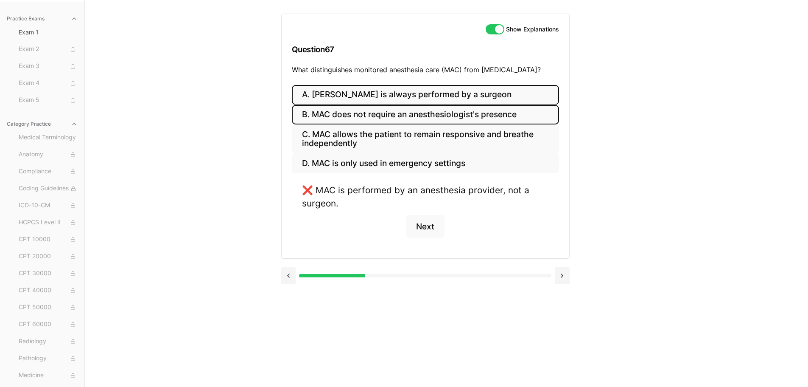
click at [425, 111] on button "B. MAC does not require an anesthesiologist's presence" at bounding box center [425, 115] width 267 height 20
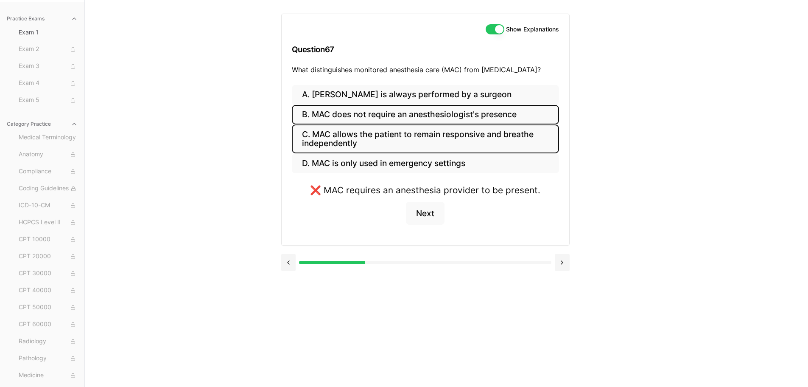
click at [423, 132] on button "C. MAC allows the patient to remain responsive and breathe independently" at bounding box center [425, 138] width 267 height 29
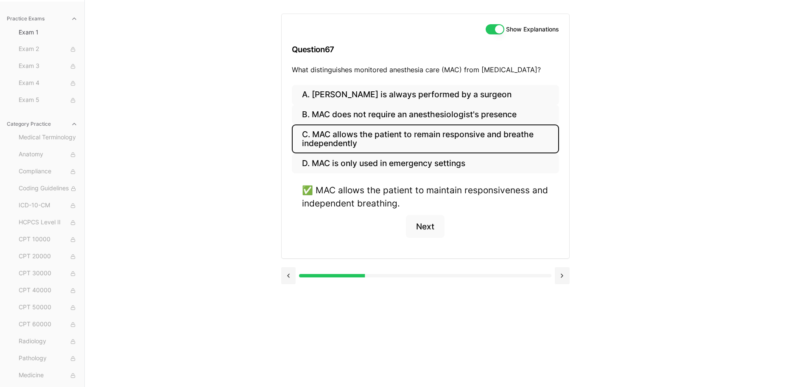
drag, startPoint x: 283, startPoint y: 67, endPoint x: 553, endPoint y: 79, distance: 269.7
click at [553, 79] on div "Show Explanations Question 67 What distinguishes monitored anesthesia care (MAC…" at bounding box center [426, 49] width 288 height 71
copy p "What distinguishes monitored anesthesia care (MAC) from general anesthesia?"
click at [430, 226] on button "Next" at bounding box center [425, 226] width 39 height 23
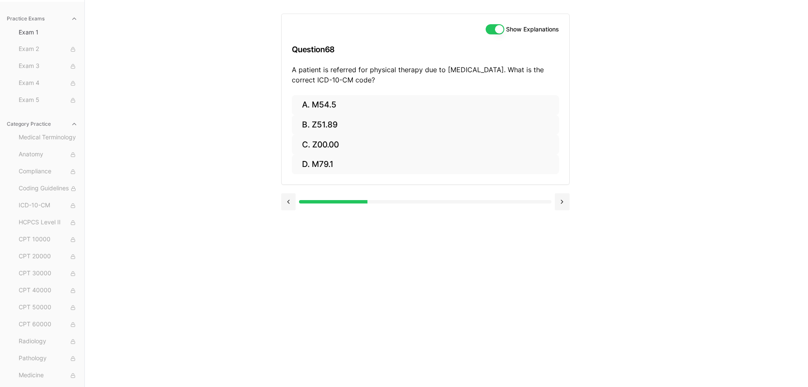
click at [570, 204] on div "Show Explanations Question 68 A patient is referred for physical therapy due to…" at bounding box center [446, 193] width 331 height 387
click at [568, 204] on button at bounding box center [562, 201] width 15 height 17
click at [566, 204] on button at bounding box center [562, 201] width 15 height 17
click at [565, 204] on button at bounding box center [562, 201] width 15 height 17
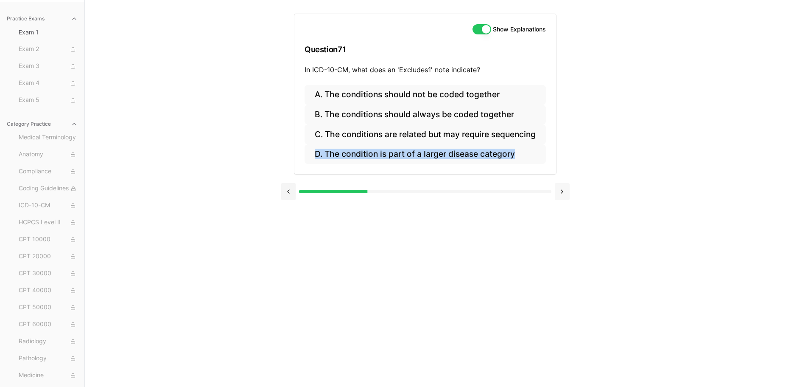
click at [565, 204] on div at bounding box center [425, 190] width 289 height 32
click at [451, 92] on button "A. The conditions should not be coded together" at bounding box center [425, 95] width 241 height 20
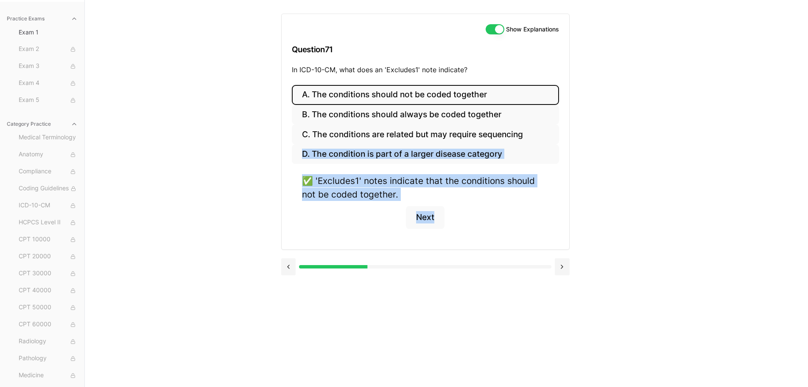
click at [507, 227] on div "✅ 'Excludes1' notes indicate that the conditions should not be coded together. …" at bounding box center [425, 206] width 267 height 65
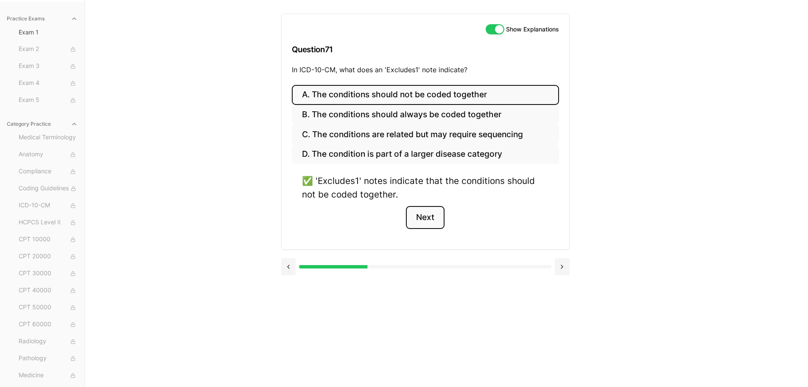
click at [426, 216] on button "Next" at bounding box center [425, 217] width 39 height 23
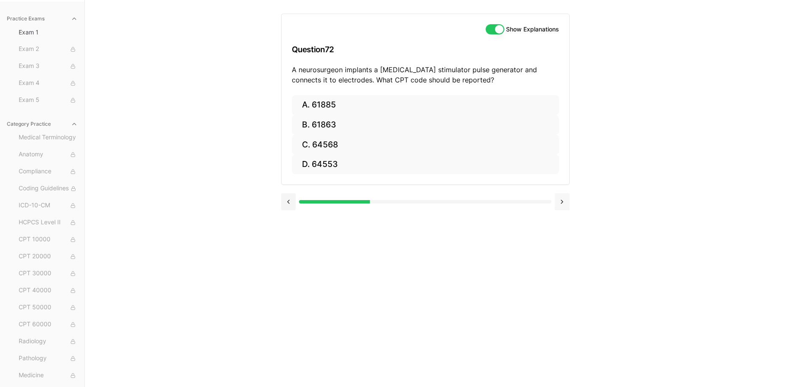
click at [565, 208] on button at bounding box center [562, 201] width 15 height 17
click at [562, 202] on button at bounding box center [562, 201] width 15 height 17
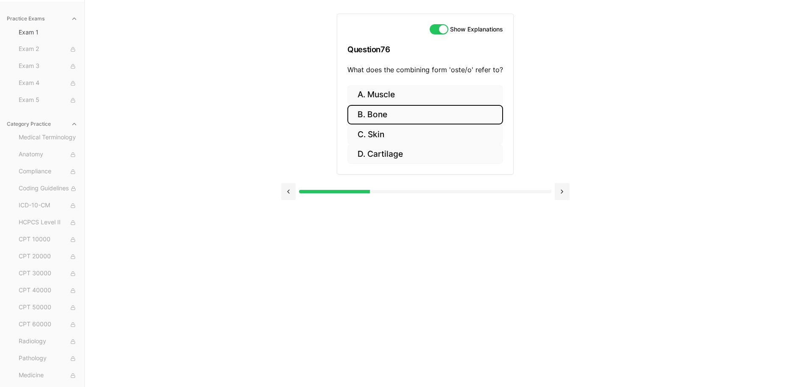
click at [398, 109] on button "B. Bone" at bounding box center [426, 115] width 156 height 20
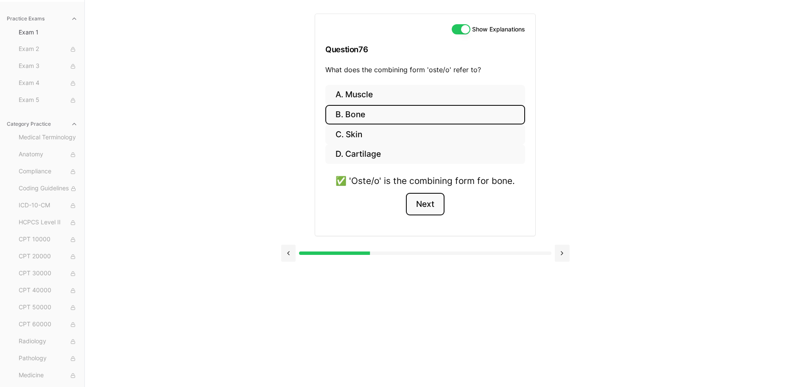
click at [432, 204] on button "Next" at bounding box center [425, 204] width 39 height 23
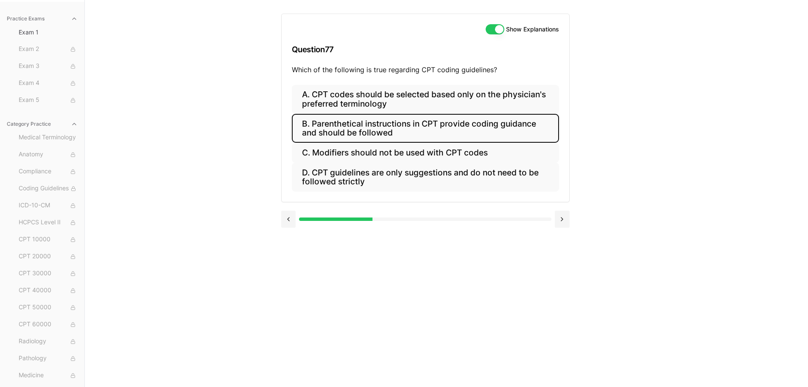
click at [337, 126] on button "B. Parenthetical instructions in CPT provide coding guidance and should be foll…" at bounding box center [425, 128] width 267 height 29
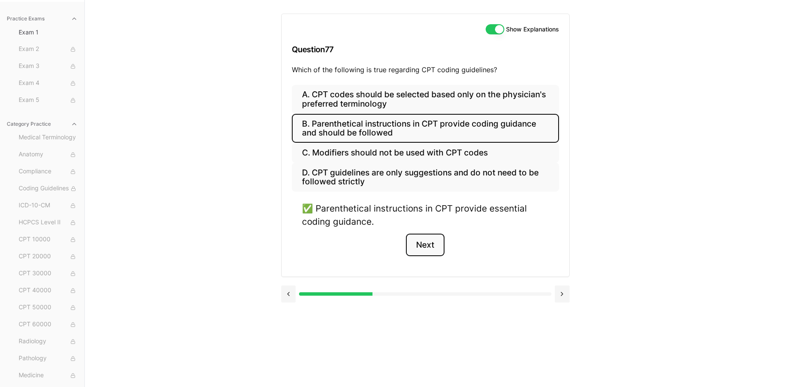
click at [431, 246] on button "Next" at bounding box center [425, 244] width 39 height 23
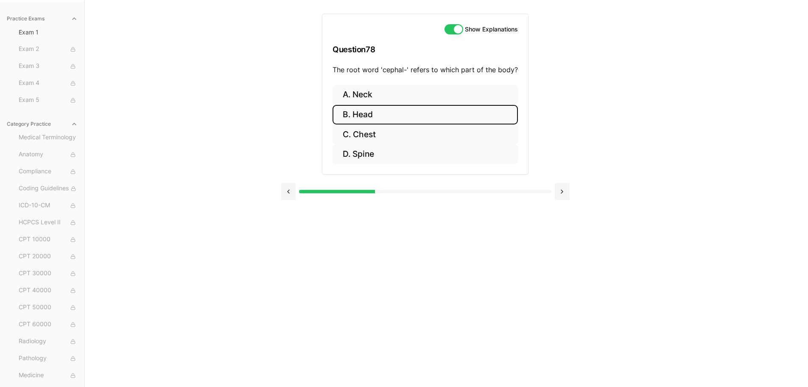
click at [373, 109] on button "B. Head" at bounding box center [425, 115] width 185 height 20
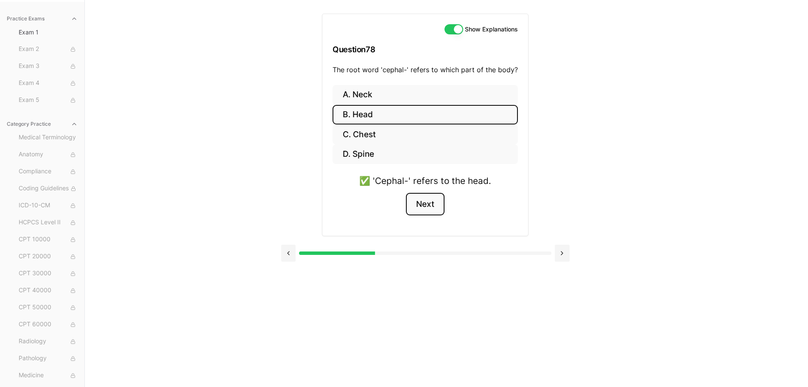
click at [428, 205] on button "Next" at bounding box center [425, 204] width 39 height 23
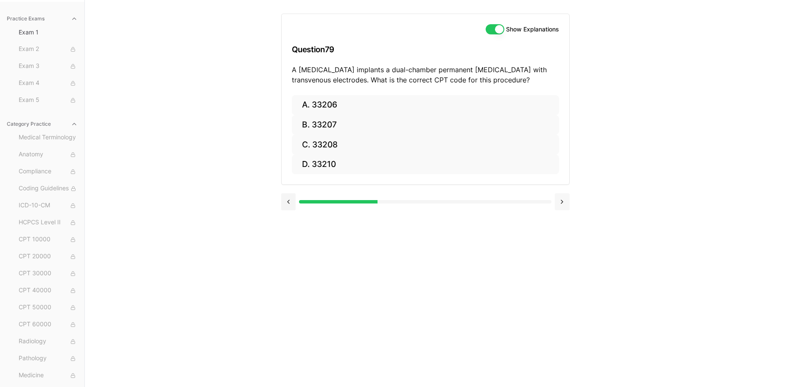
click at [567, 203] on button at bounding box center [562, 201] width 15 height 17
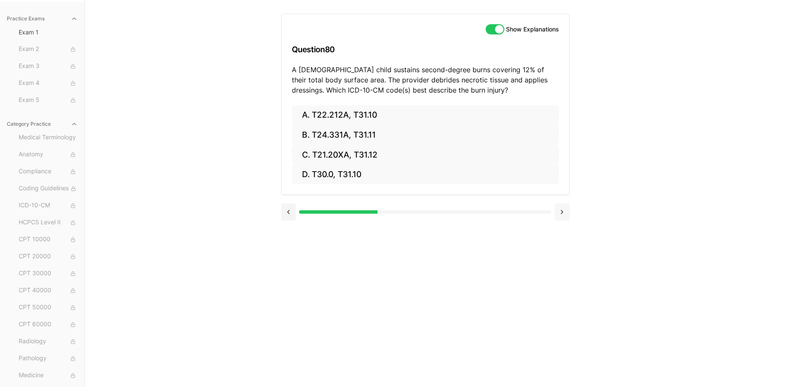
click at [567, 203] on div at bounding box center [425, 211] width 289 height 32
click at [566, 214] on button at bounding box center [562, 211] width 15 height 17
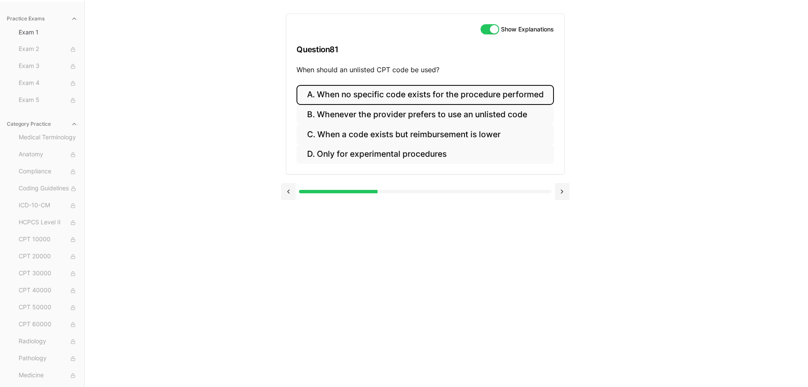
click at [424, 92] on button "A. When no specific code exists for the procedure performed" at bounding box center [425, 95] width 257 height 20
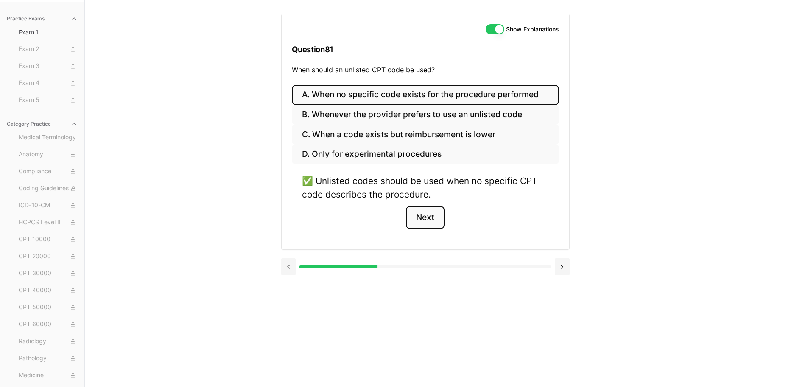
click at [420, 213] on button "Next" at bounding box center [425, 217] width 39 height 23
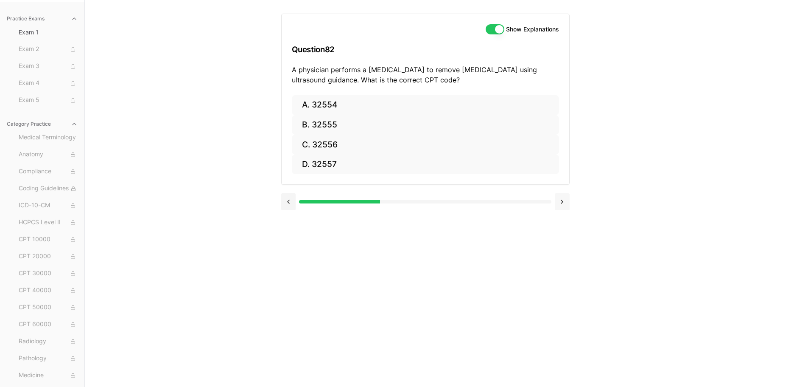
click at [566, 200] on button at bounding box center [562, 201] width 15 height 17
click at [562, 200] on button at bounding box center [562, 201] width 15 height 17
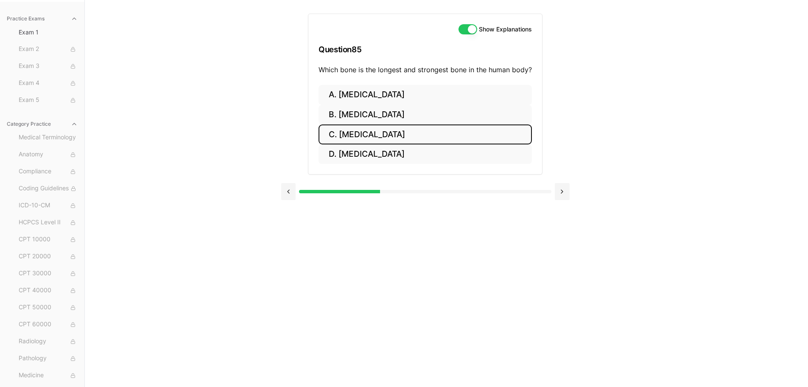
click at [356, 135] on button "C. Tibia" at bounding box center [425, 134] width 213 height 20
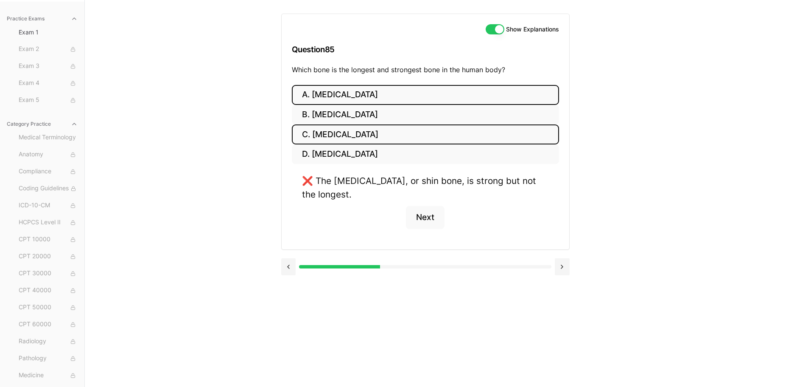
click at [354, 94] on button "A. Humerus" at bounding box center [425, 95] width 267 height 20
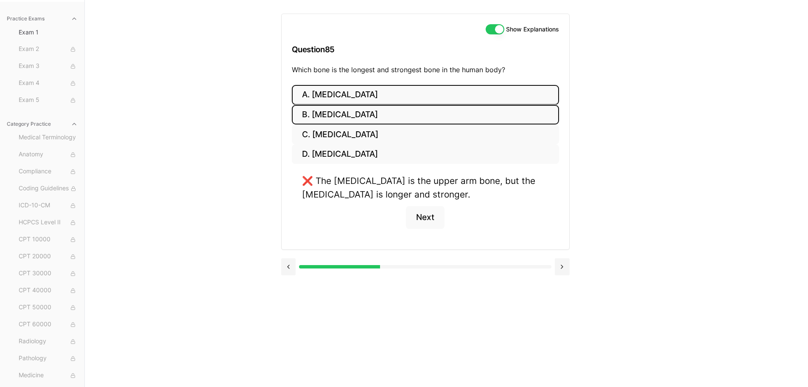
click at [353, 116] on button "B. Femur" at bounding box center [425, 115] width 267 height 20
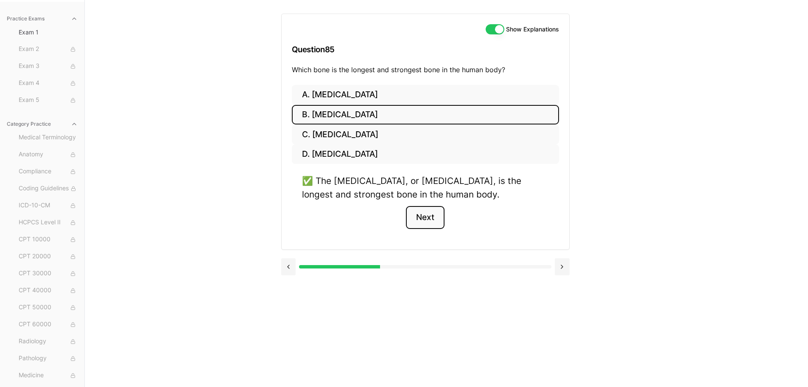
click at [427, 220] on button "Next" at bounding box center [425, 217] width 39 height 23
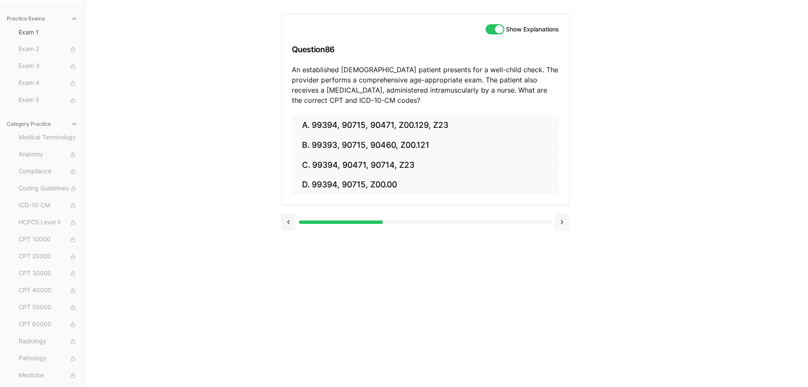
click at [563, 219] on button at bounding box center [562, 221] width 15 height 17
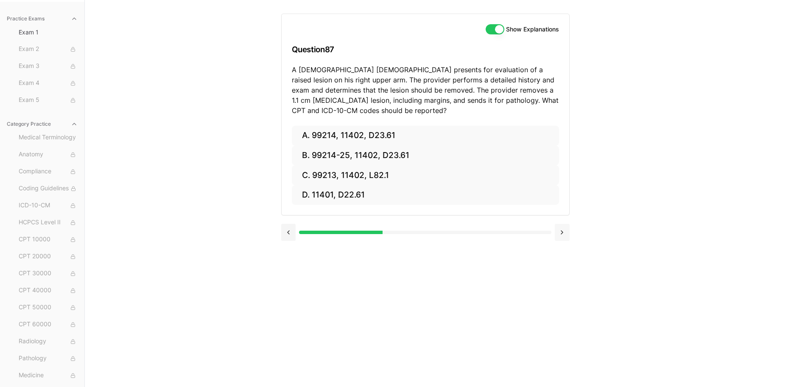
click at [563, 219] on div at bounding box center [425, 231] width 289 height 32
click at [563, 230] on button at bounding box center [562, 232] width 15 height 17
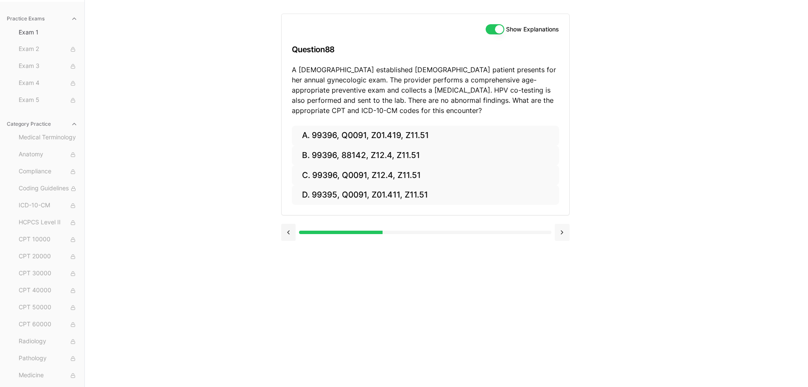
click at [563, 230] on button at bounding box center [562, 232] width 15 height 17
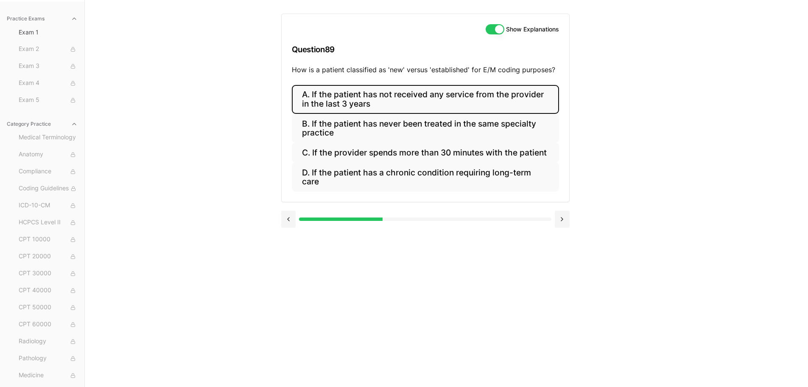
click at [379, 100] on button "A. If the patient has not received any service from the provider in the last 3 …" at bounding box center [425, 99] width 267 height 29
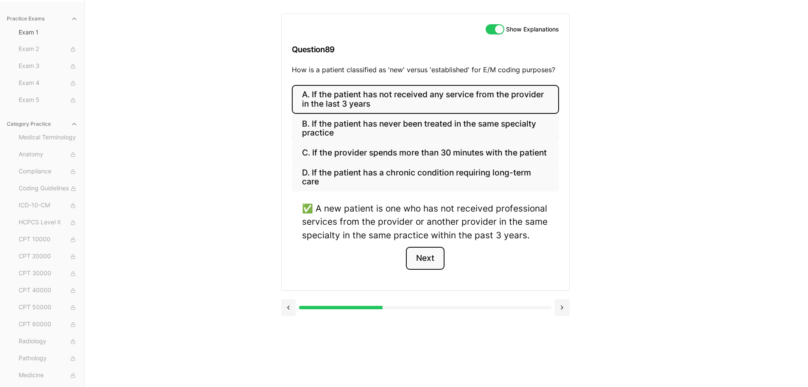
click at [433, 259] on button "Next" at bounding box center [425, 258] width 39 height 23
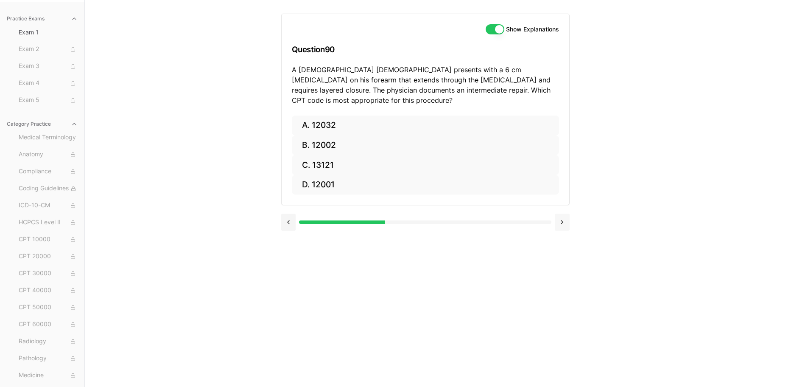
click at [564, 214] on button at bounding box center [562, 221] width 15 height 17
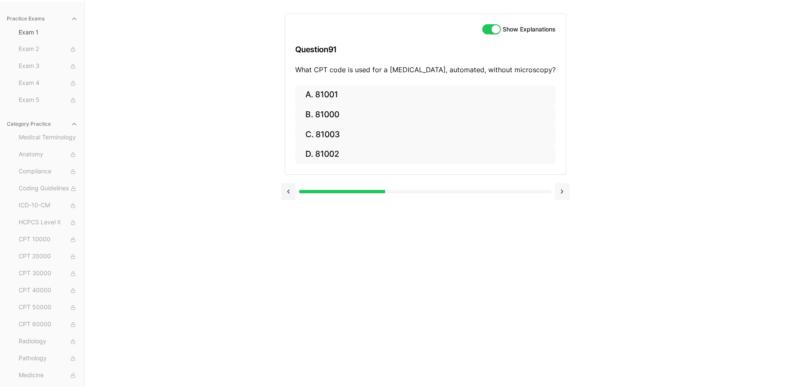
click at [564, 214] on div "Show Explanations Question 91 What CPT code is used for a urinalysis, automated…" at bounding box center [446, 193] width 331 height 387
click at [560, 190] on button at bounding box center [562, 191] width 15 height 17
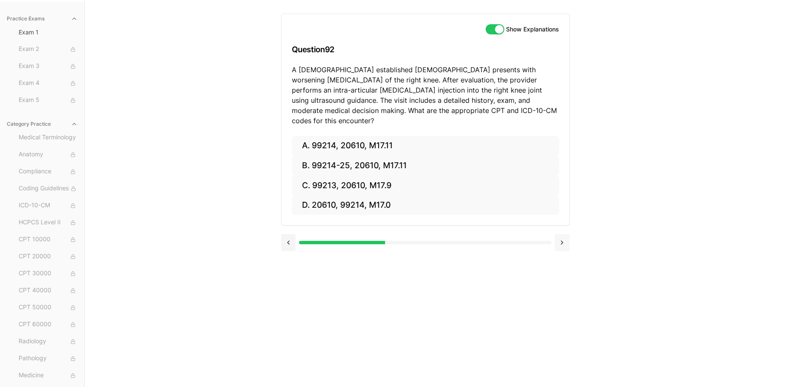
click at [564, 234] on button at bounding box center [562, 242] width 15 height 17
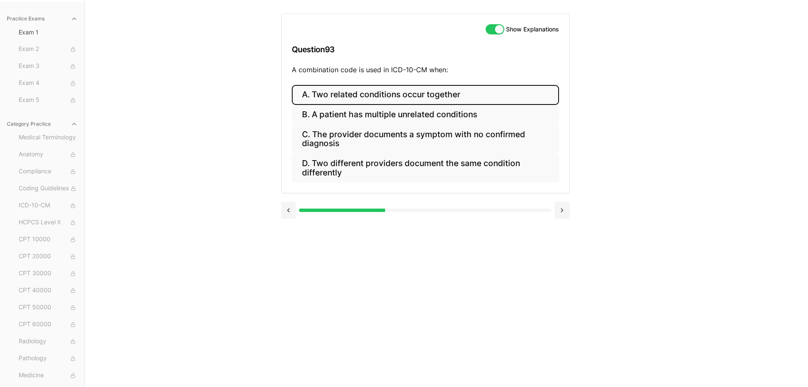
click at [417, 95] on button "A. Two related conditions occur together" at bounding box center [425, 95] width 267 height 20
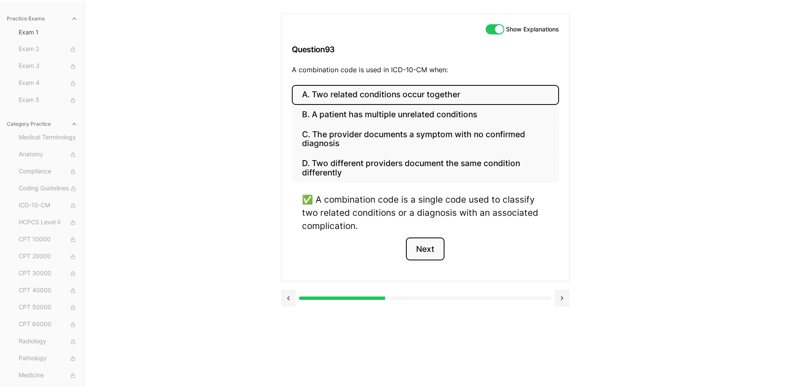
click at [427, 254] on button "Next" at bounding box center [425, 248] width 39 height 23
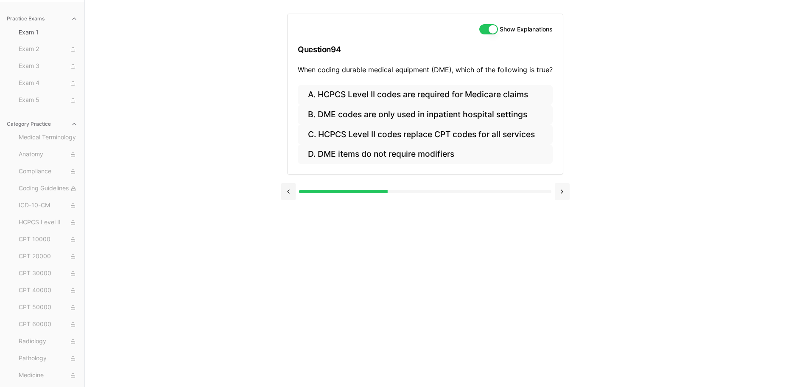
click at [566, 190] on button at bounding box center [562, 191] width 15 height 17
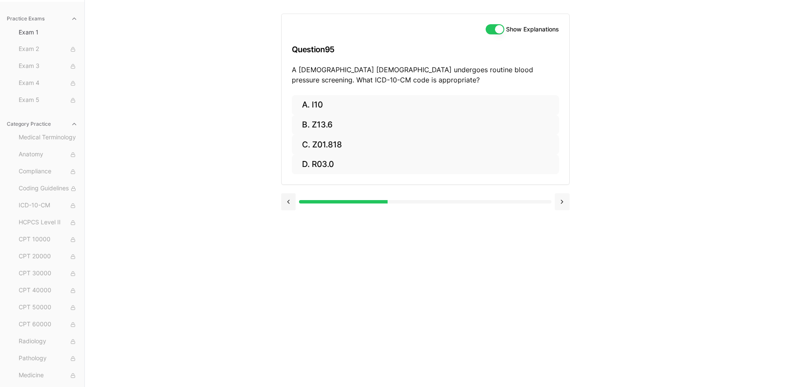
click at [566, 190] on div at bounding box center [425, 201] width 289 height 32
click at [561, 210] on button at bounding box center [562, 201] width 15 height 17
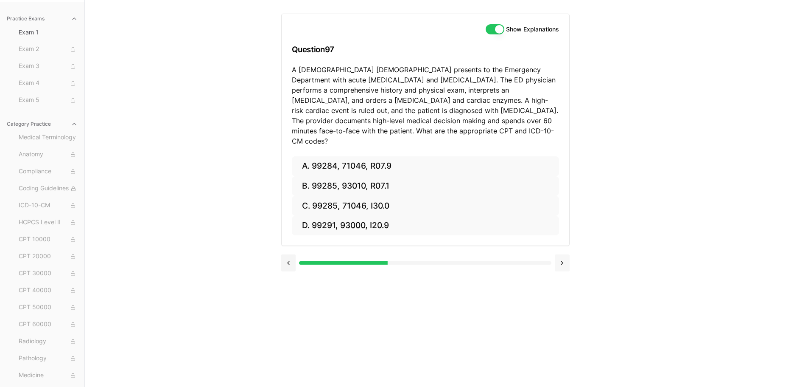
click at [562, 254] on button at bounding box center [562, 262] width 15 height 17
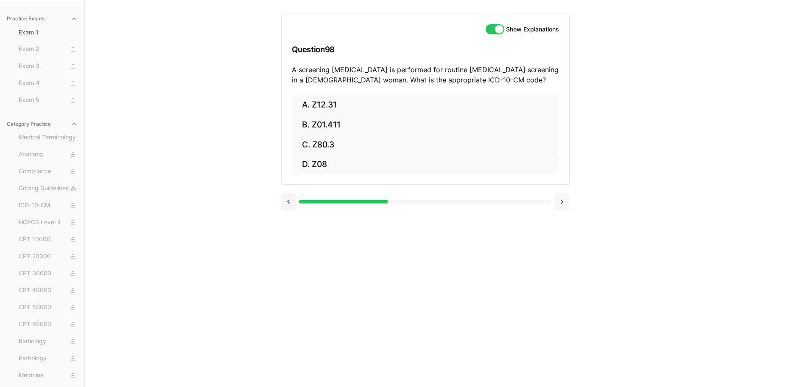
click at [562, 248] on div "Show Explanations Question 98 A screening mammogram is performed for routine br…" at bounding box center [446, 193] width 331 height 387
click at [560, 201] on button at bounding box center [562, 201] width 15 height 17
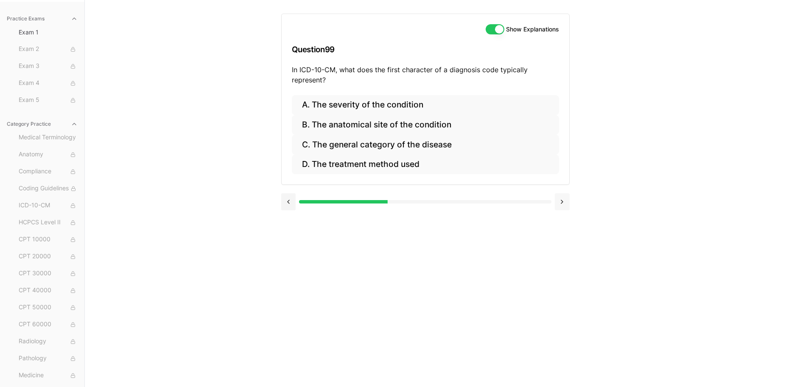
click at [560, 201] on button at bounding box center [562, 201] width 15 height 17
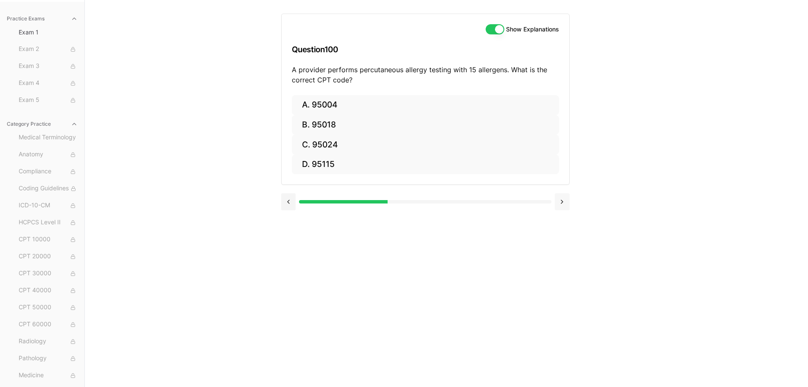
click at [560, 201] on button at bounding box center [562, 201] width 15 height 17
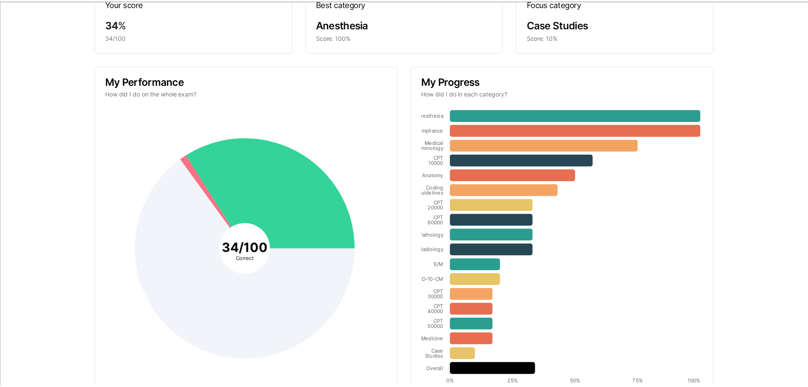
scroll to position [0, 0]
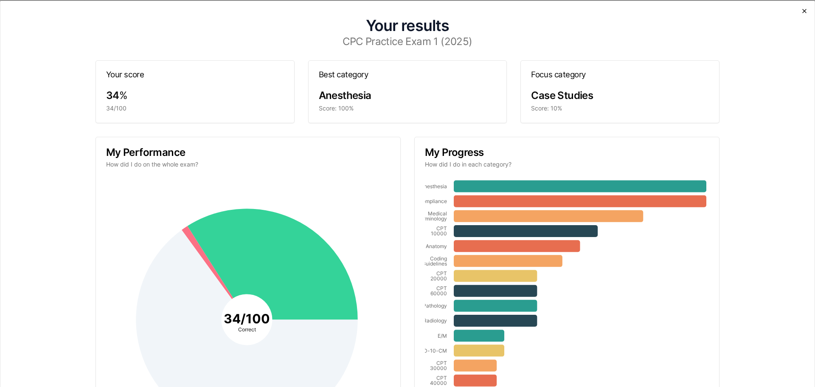
click at [801, 10] on icon "button" at bounding box center [804, 10] width 7 height 7
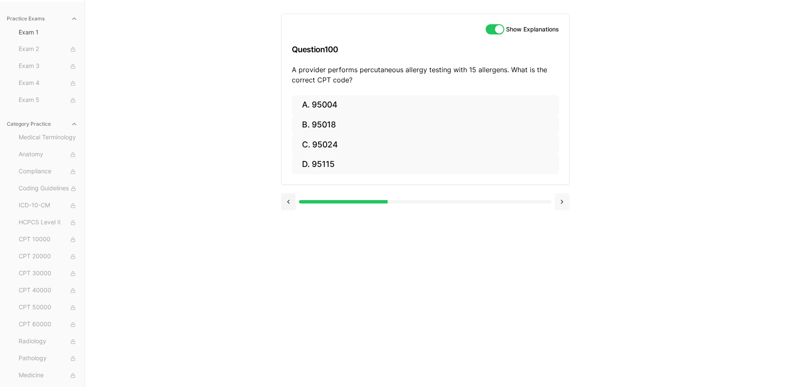
click at [563, 202] on button at bounding box center [562, 201] width 15 height 17
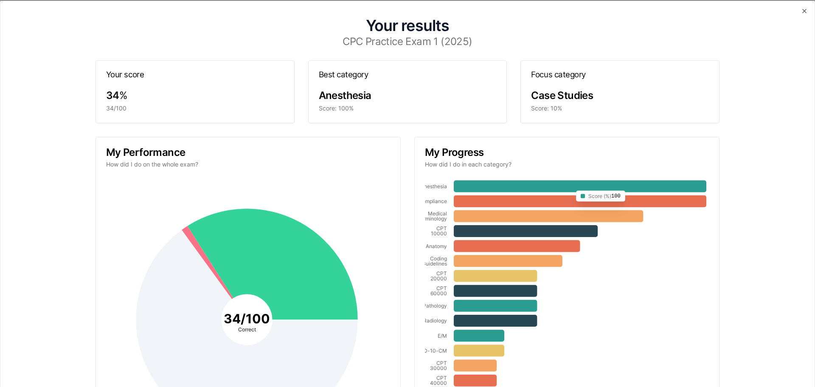
click at [801, 7] on div "Your results CPC Practice Exam 1 (2025) Your score 34 % 34/100 Best category An…" at bounding box center [407, 193] width 815 height 387
click at [801, 11] on icon "button" at bounding box center [804, 10] width 7 height 7
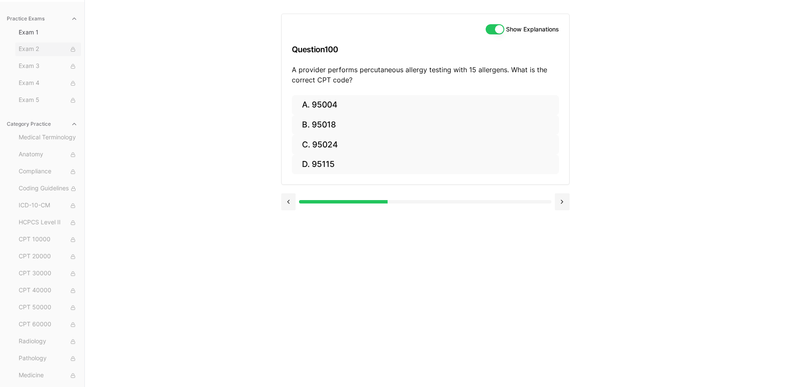
click at [27, 48] on span "Exam 2" at bounding box center [48, 49] width 59 height 9
click at [25, 33] on span "Exam 1" at bounding box center [48, 32] width 59 height 8
click at [34, 49] on span "Exam 2" at bounding box center [48, 49] width 59 height 9
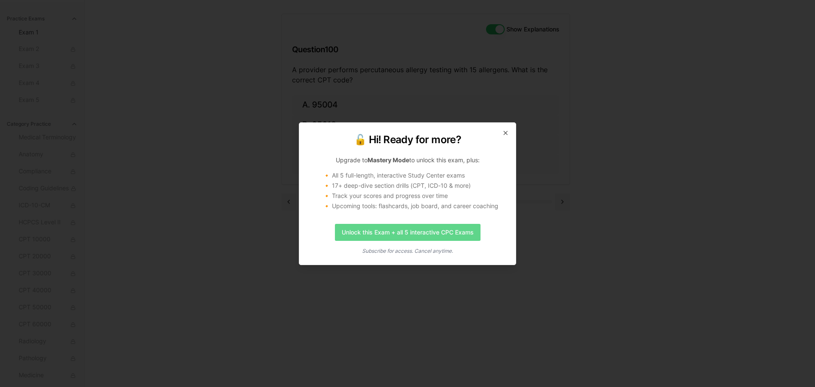
click at [368, 233] on link "Unlock this Exam + all 5 interactive CPC Exams" at bounding box center [408, 232] width 146 height 17
click at [505, 135] on icon "button" at bounding box center [505, 132] width 7 height 7
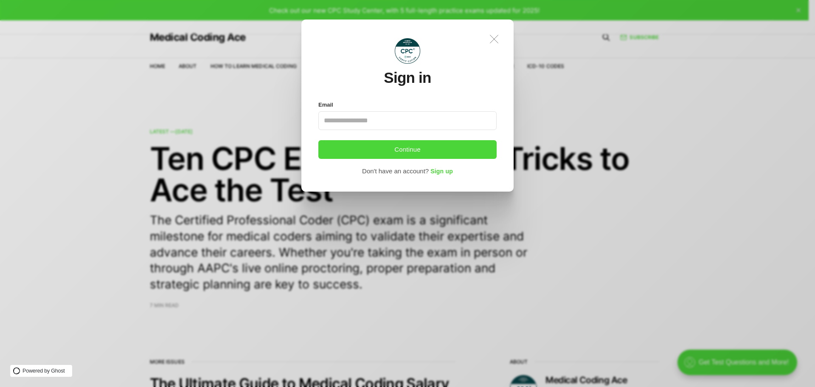
click at [496, 39] on icon ".a{fill:none;stroke:currentColor;stroke-linecap:round;stroke-linejoin:round;str…" at bounding box center [494, 39] width 19 height 19
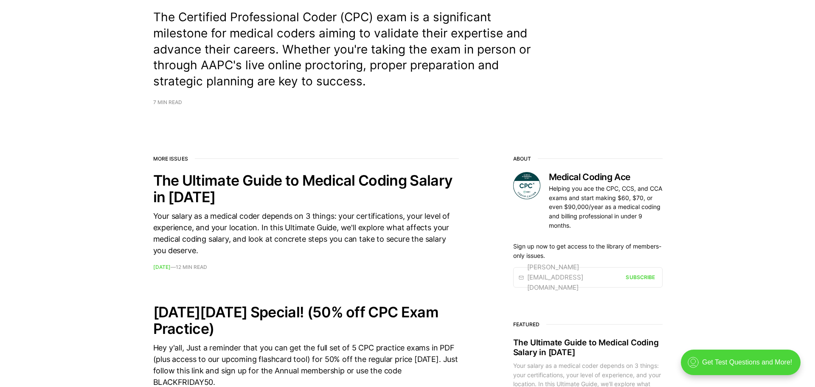
scroll to position [212, 0]
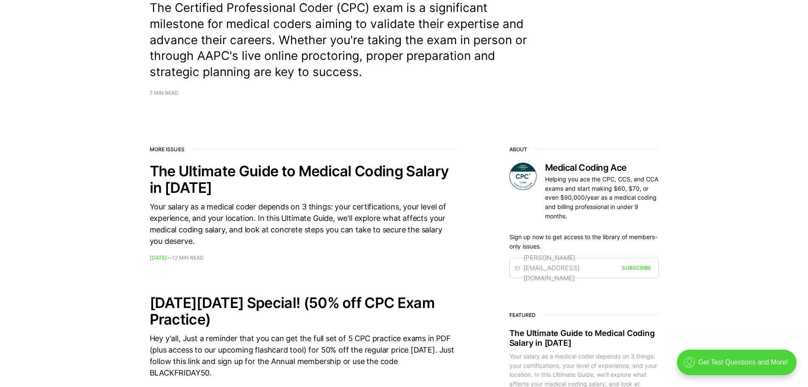
click at [560, 266] on div "jamie@example.com" at bounding box center [568, 268] width 107 height 31
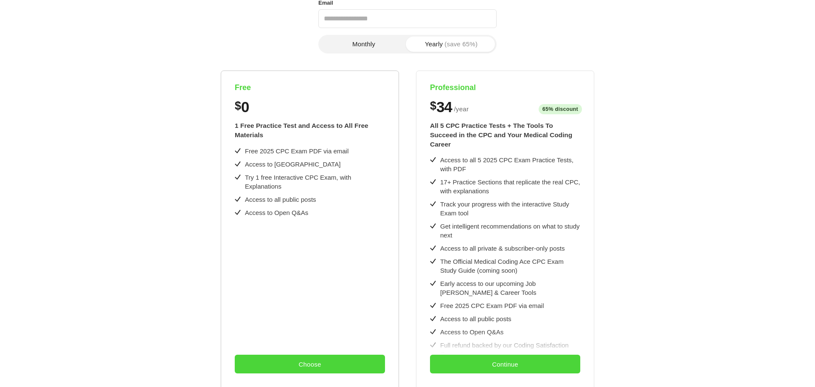
scroll to position [0, 0]
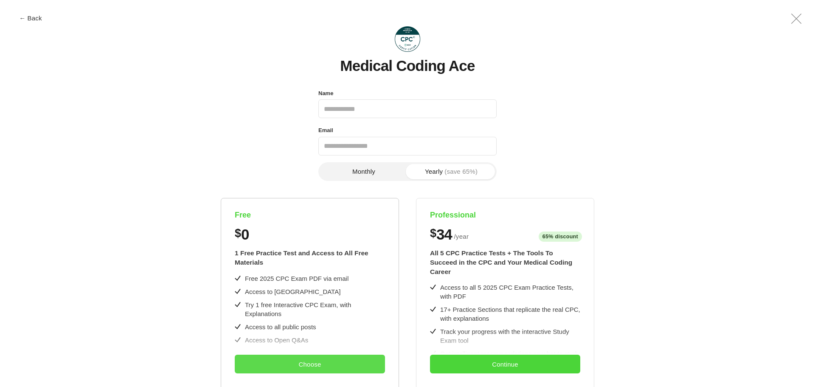
click at [340, 362] on button "Choose" at bounding box center [310, 363] width 150 height 19
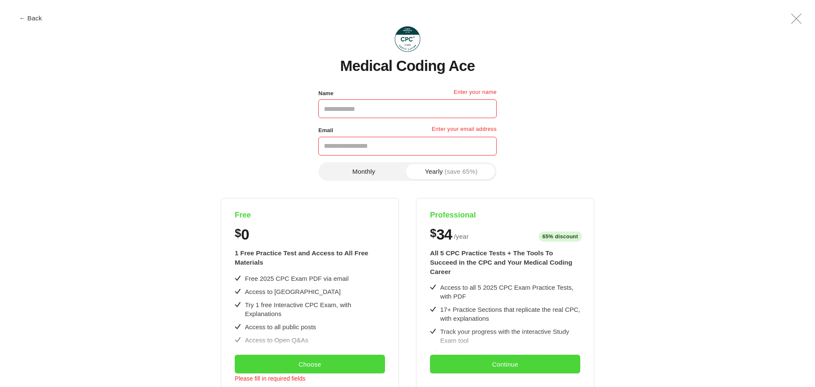
click at [366, 107] on input "Name" at bounding box center [407, 108] width 178 height 19
type input "**********"
click at [550, 135] on div "**********" at bounding box center [407, 331] width 769 height 486
click at [334, 368] on button "Choose" at bounding box center [310, 363] width 150 height 19
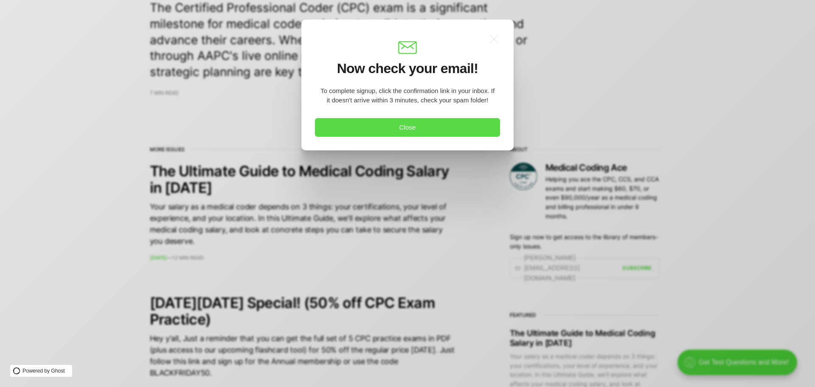
click at [456, 129] on button "Close" at bounding box center [407, 127] width 185 height 19
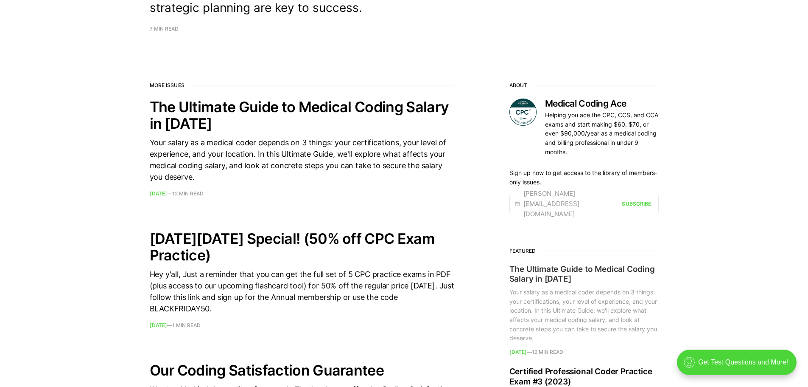
scroll to position [340, 0]
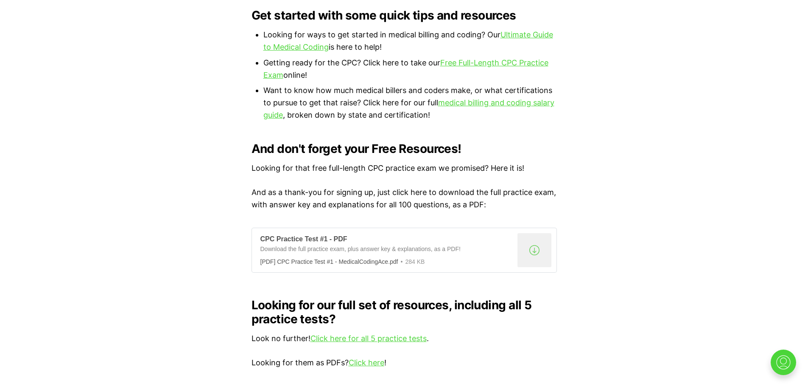
scroll to position [552, 0]
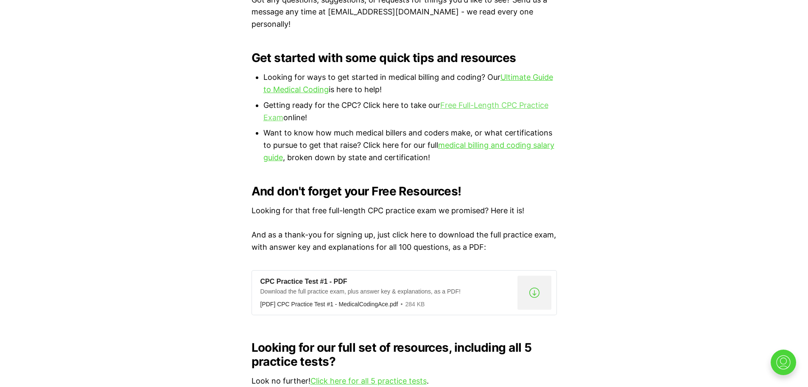
click at [494, 101] on link "Free Full-Length CPC Practice Exam" at bounding box center [406, 111] width 285 height 21
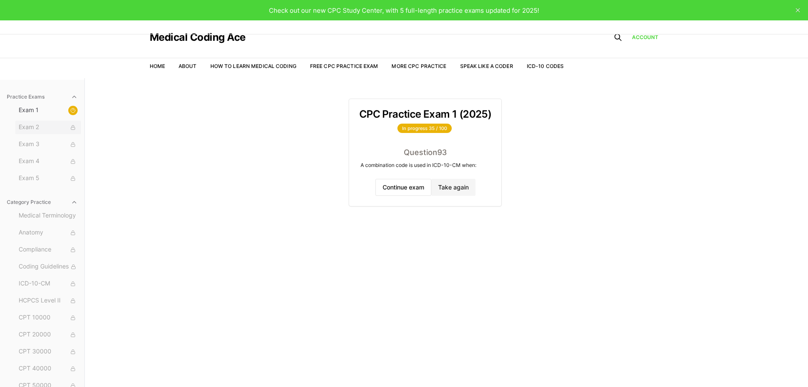
click at [20, 127] on span "Exam 2" at bounding box center [48, 127] width 59 height 9
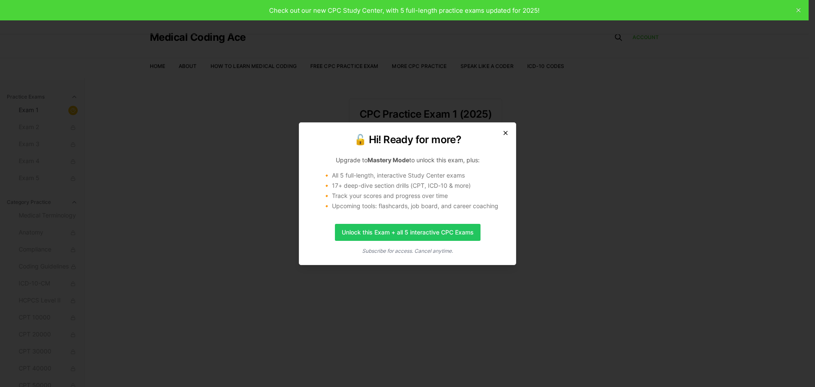
click at [508, 134] on icon "button" at bounding box center [505, 132] width 7 height 7
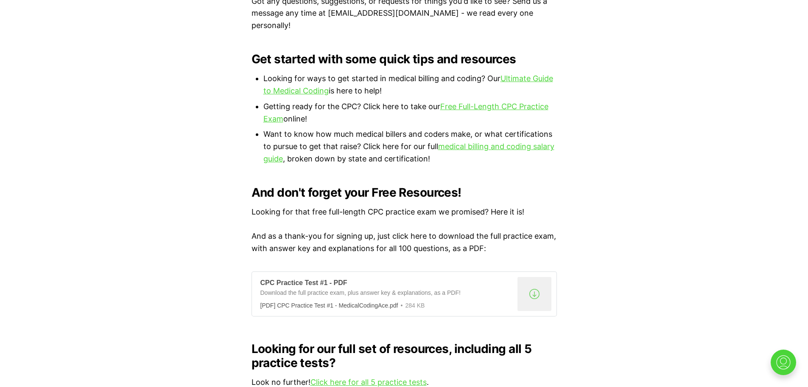
click at [280, 278] on div "CPC Practice Test #1 - PDF" at bounding box center [388, 282] width 254 height 9
click at [380, 302] on div "[PDF] CPC Practice Test #1 - MedicalCodingAce.pdf" at bounding box center [330, 305] width 138 height 7
click at [281, 278] on div "CPC Practice Test #1 - PDF" at bounding box center [388, 282] width 254 height 9
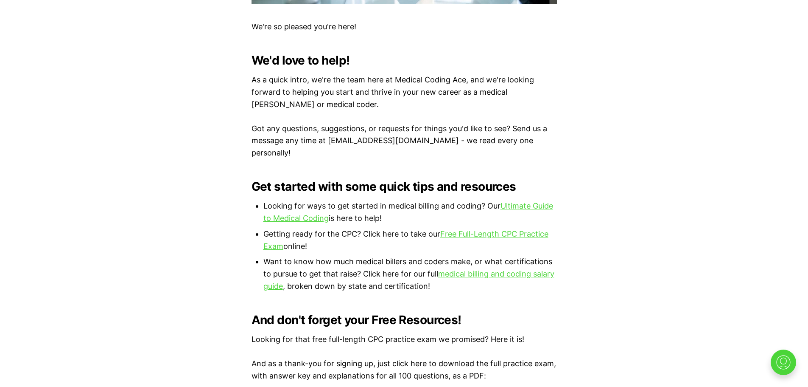
scroll to position [763, 0]
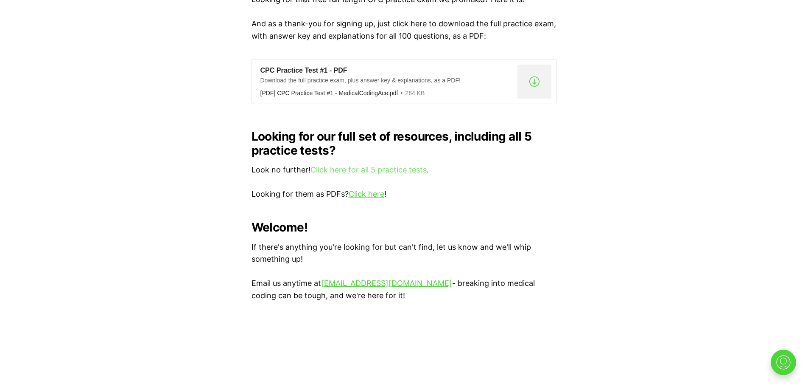
click at [394, 165] on link "Click here for all 5 practice tests" at bounding box center [369, 169] width 116 height 9
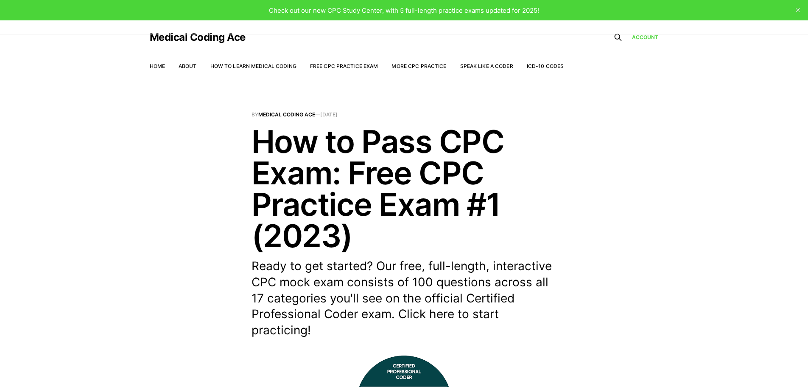
scroll to position [216, 0]
